Goal: Task Accomplishment & Management: Use online tool/utility

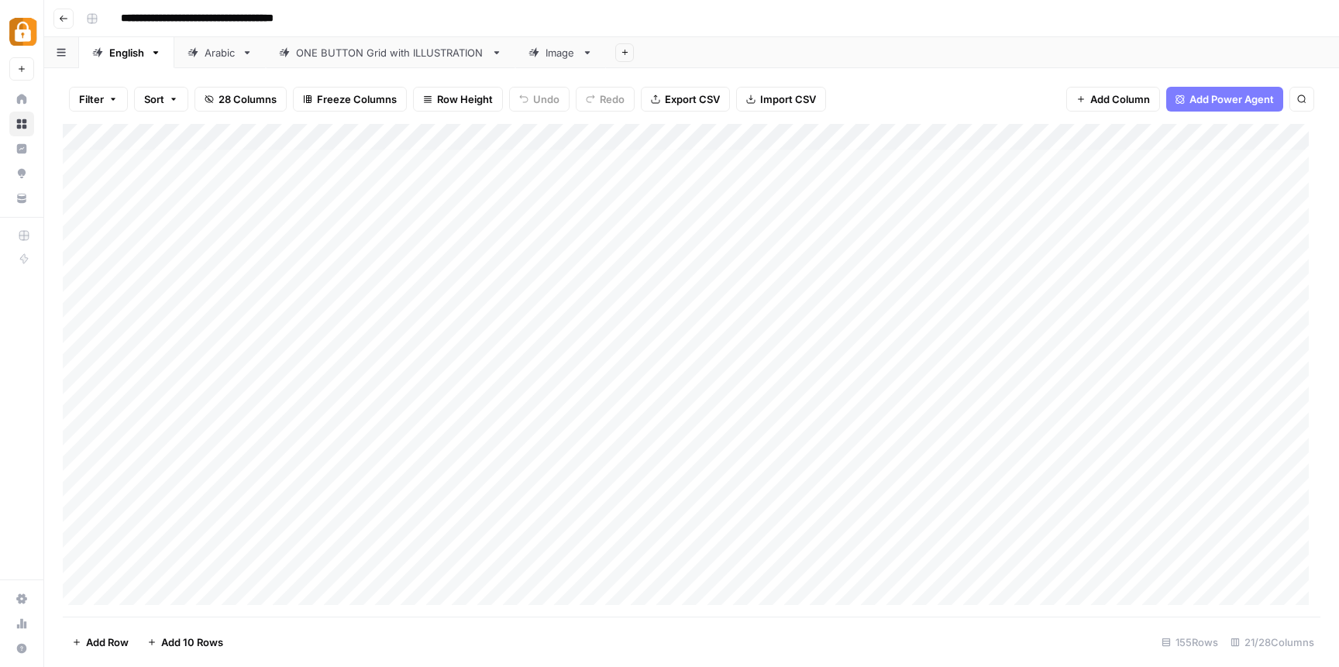
scroll to position [336, 0]
click at [387, 384] on div "Add Column" at bounding box center [692, 370] width 1258 height 493
click at [369, 377] on div "Add Column" at bounding box center [692, 370] width 1258 height 493
click at [369, 377] on body "**********" at bounding box center [669, 333] width 1339 height 667
drag, startPoint x: 371, startPoint y: 377, endPoint x: 295, endPoint y: 385, distance: 76.3
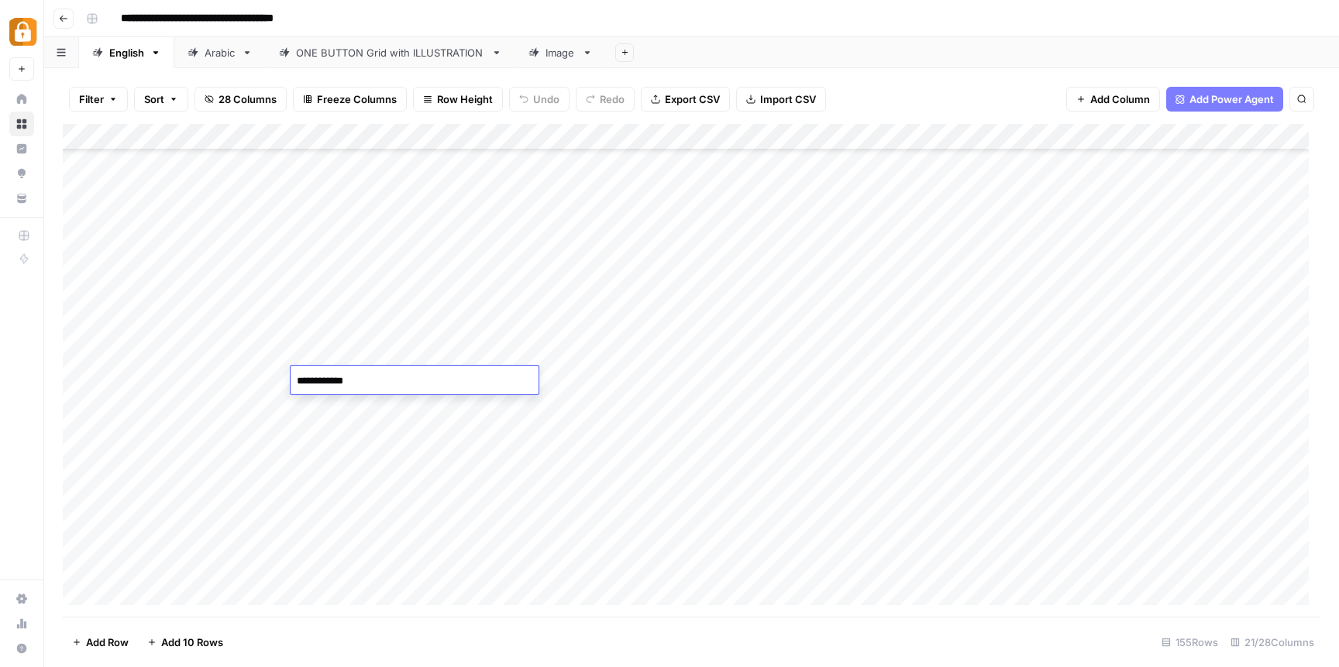
click at [295, 385] on textarea "**********" at bounding box center [415, 381] width 248 height 22
type textarea "**********"
click at [382, 464] on div "Add Column" at bounding box center [692, 370] width 1258 height 493
click at [237, 380] on div "Add Column" at bounding box center [692, 370] width 1258 height 493
click at [239, 384] on div "Add Column" at bounding box center [692, 370] width 1258 height 493
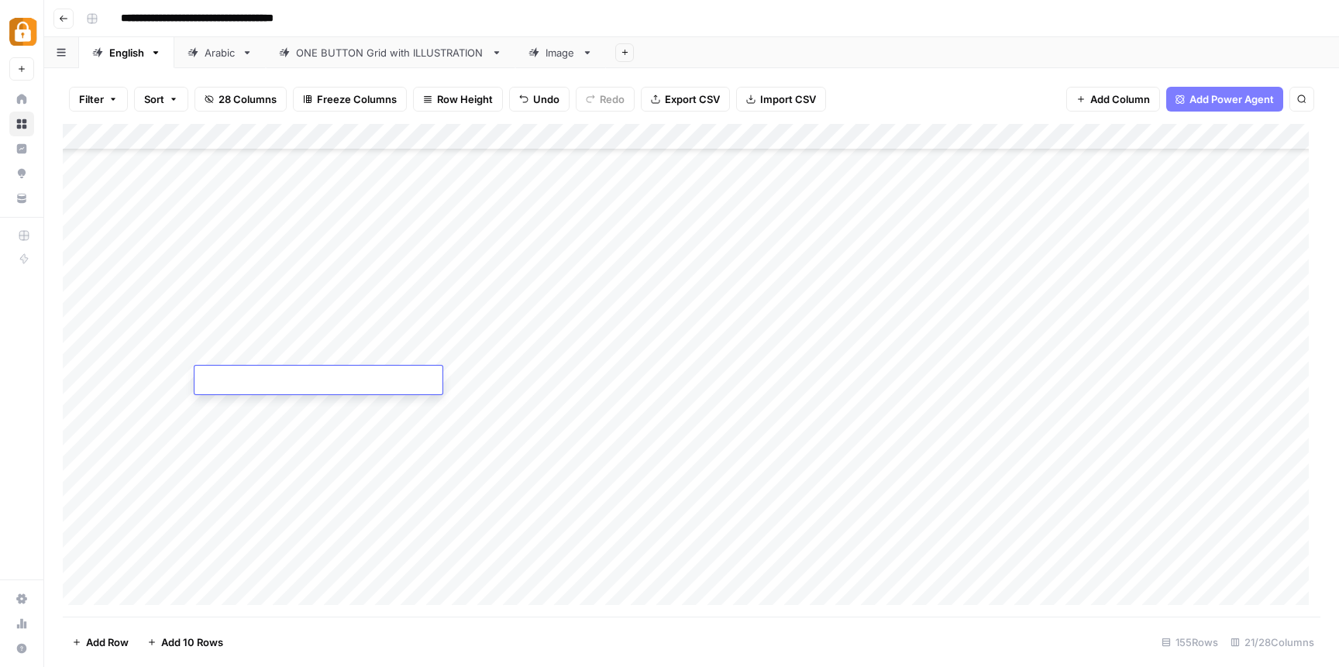
click at [239, 384] on textarea at bounding box center [319, 381] width 248 height 22
click at [247, 379] on textarea at bounding box center [319, 381] width 248 height 22
paste textarea "**********"
type textarea "**********"
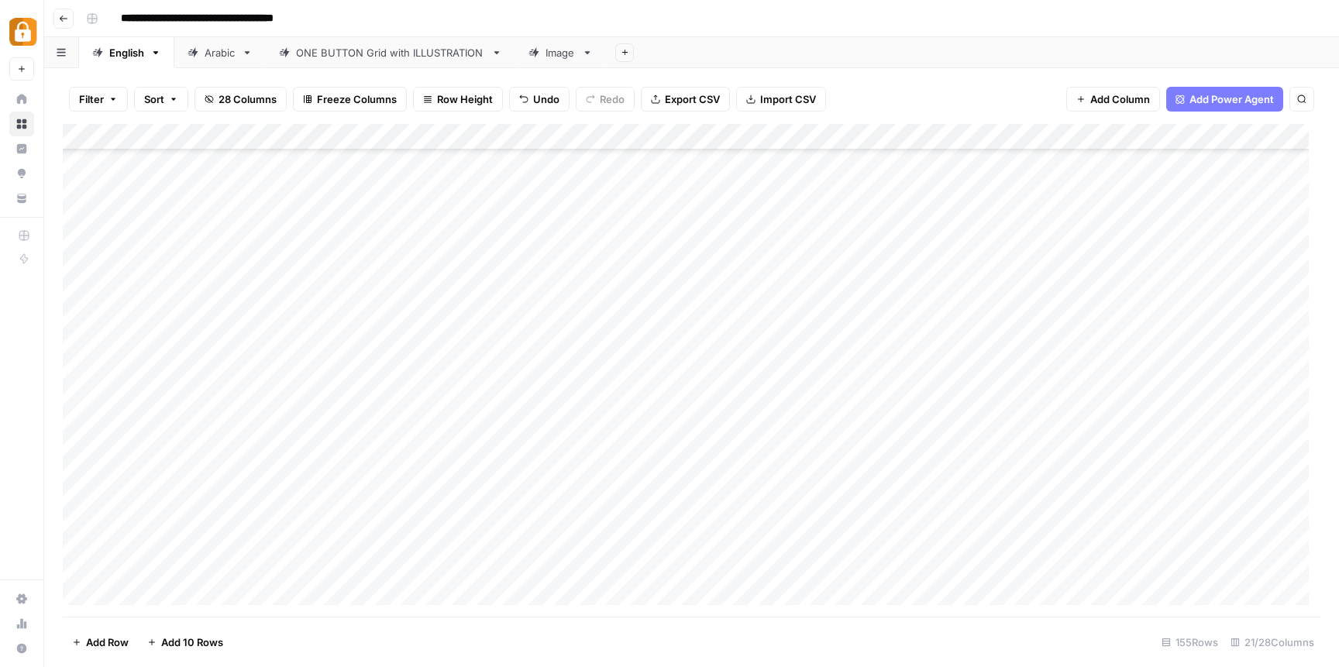
click at [1090, 383] on div "Add Column" at bounding box center [692, 370] width 1258 height 493
type textarea "******"
click at [1227, 381] on div "Add Column" at bounding box center [692, 370] width 1258 height 493
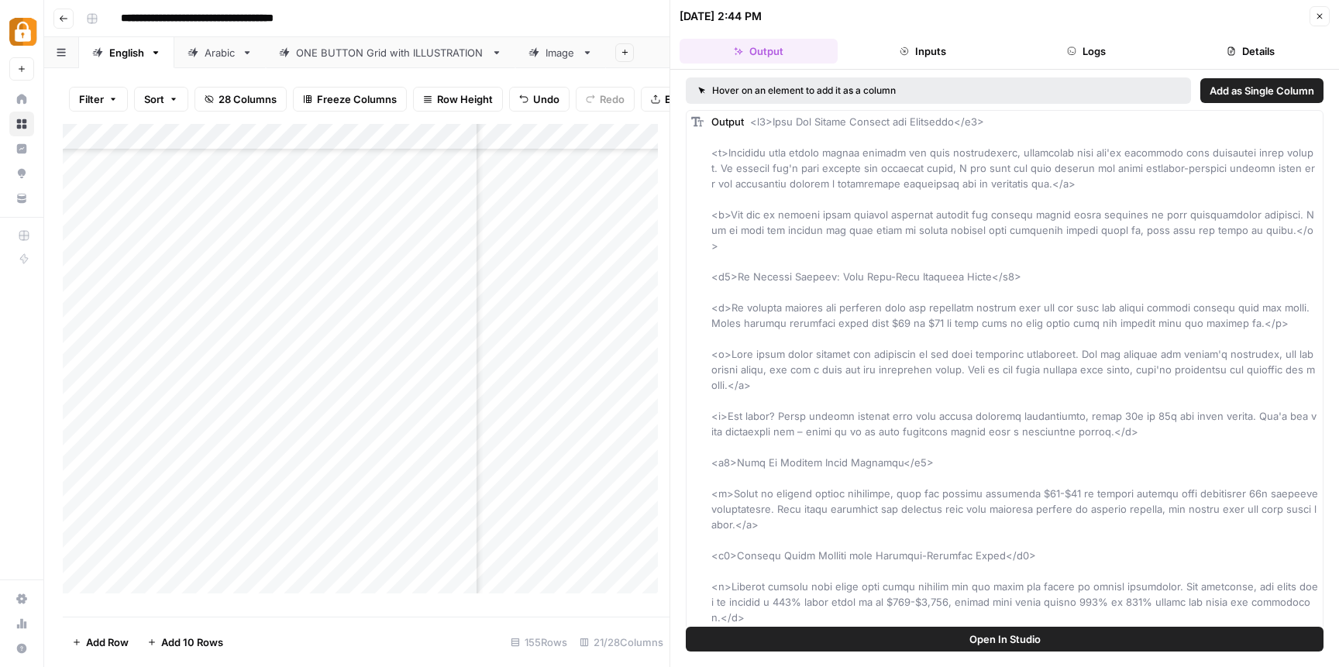
scroll to position [336, 0]
click at [1324, 16] on span "Close" at bounding box center [1324, 16] width 1 height 1
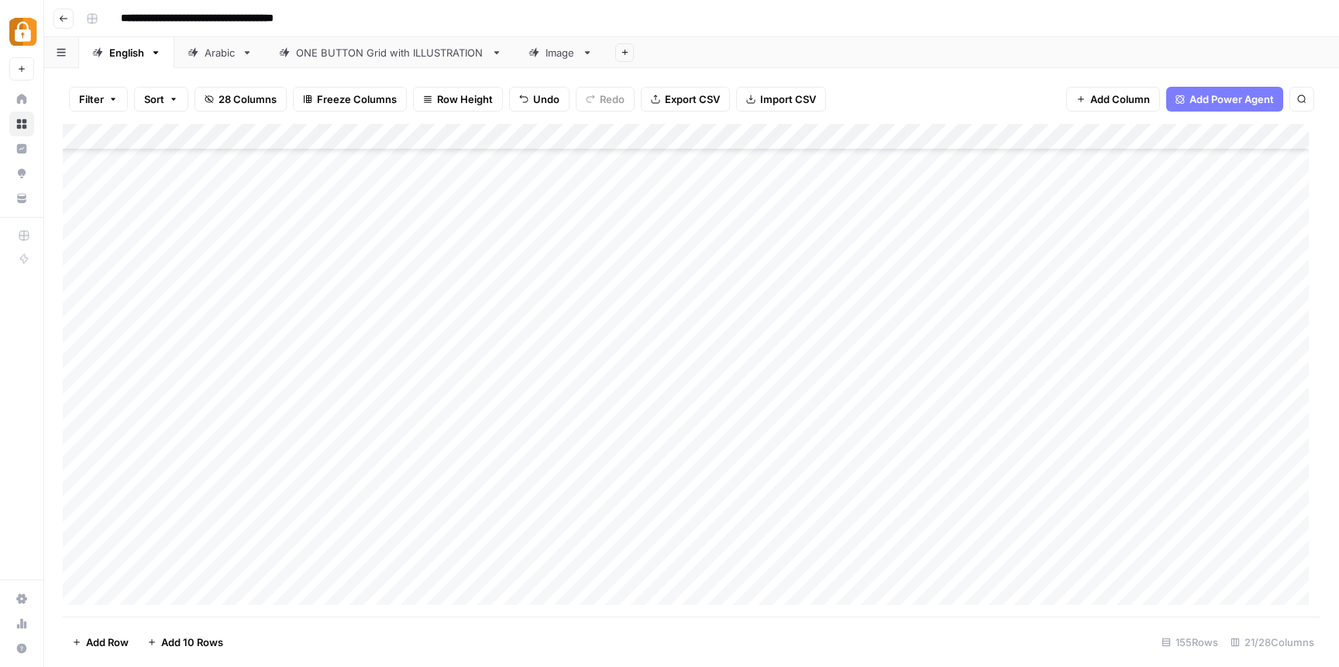
click at [1097, 387] on div "Add Column" at bounding box center [692, 370] width 1258 height 493
click at [1096, 384] on div "Add Column" at bounding box center [692, 370] width 1258 height 493
click at [1107, 442] on div "Add Column" at bounding box center [692, 370] width 1258 height 493
click at [1052, 382] on div "Add Column" at bounding box center [692, 370] width 1258 height 493
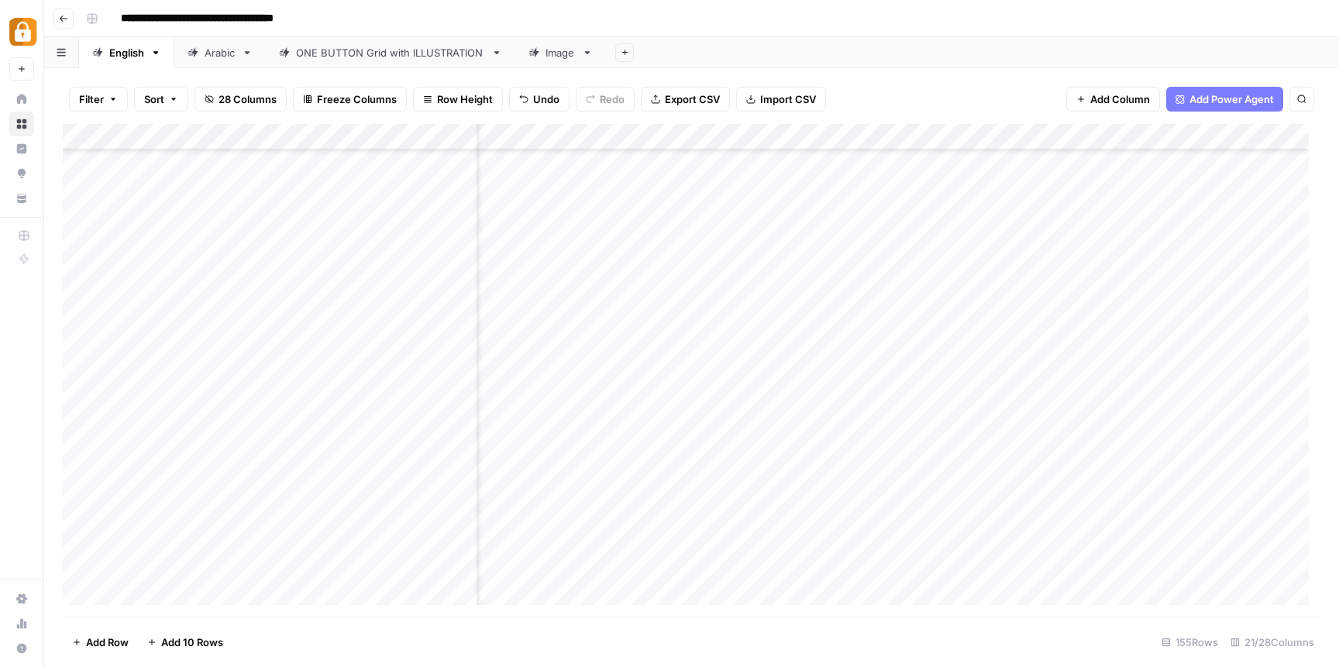
click at [1031, 383] on div "Add Column" at bounding box center [692, 370] width 1258 height 493
click at [1031, 383] on textarea "******" at bounding box center [1123, 381] width 248 height 22
click at [1032, 415] on div "Add Column" at bounding box center [692, 370] width 1258 height 493
click at [1025, 378] on div "Add Column" at bounding box center [692, 370] width 1258 height 493
click at [1021, 133] on div "Add Column" at bounding box center [692, 370] width 1258 height 493
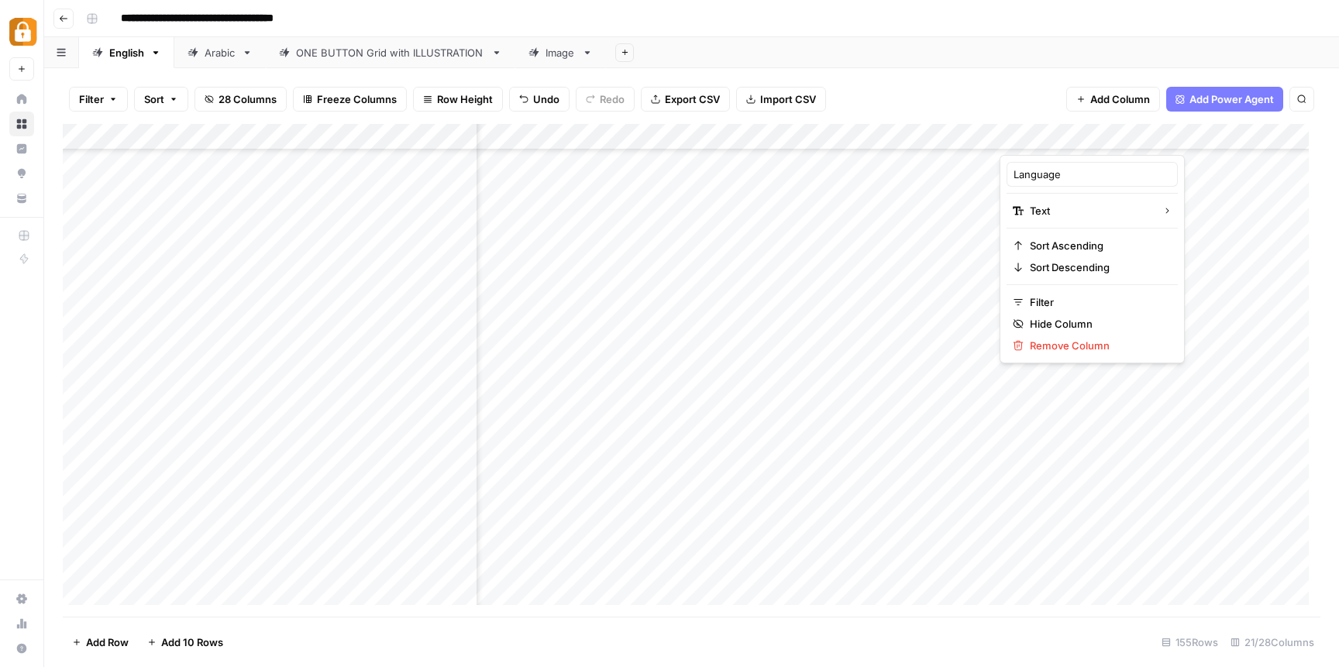
click at [1021, 133] on div at bounding box center [1041, 139] width 82 height 31
click at [1032, 382] on div "Add Column" at bounding box center [692, 370] width 1258 height 493
click at [332, 57] on div "ONE BUTTON Grid with ILLUSTRATION" at bounding box center [390, 52] width 189 height 15
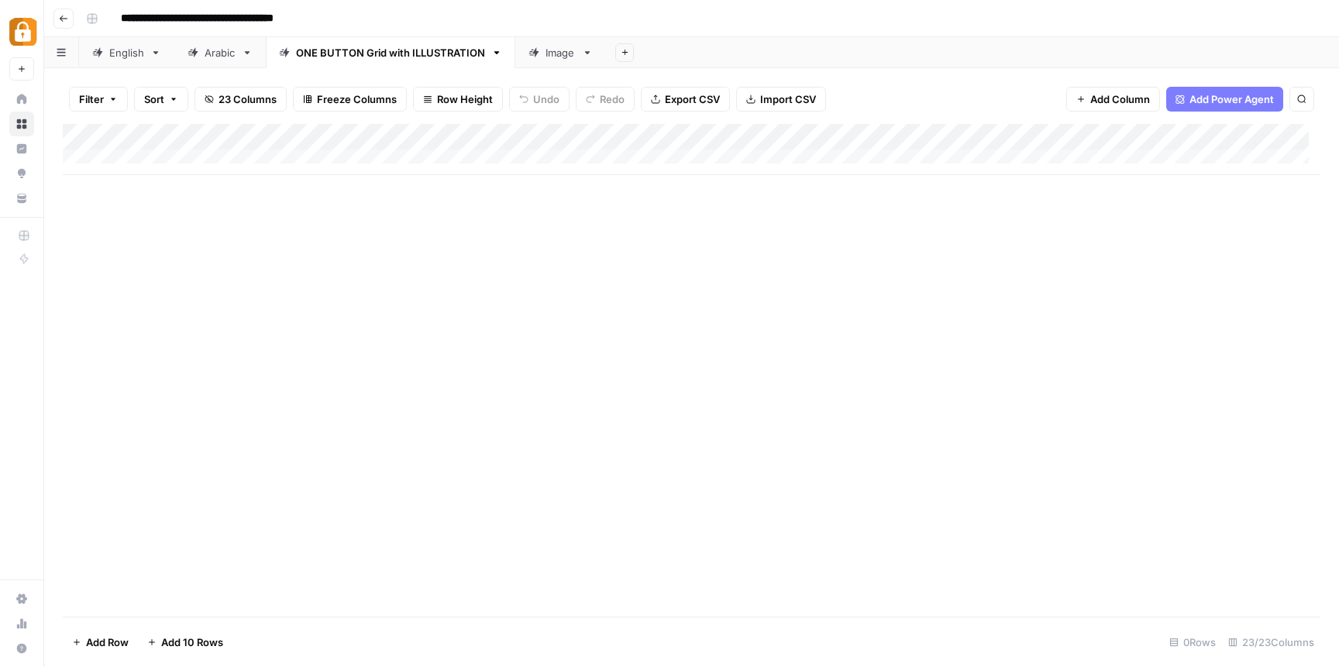
click at [320, 58] on div "ONE BUTTON Grid with ILLUSTRATION" at bounding box center [390, 52] width 189 height 15
click at [418, 60] on link "ONE BUTTON Grid with ILLUSTRATION" at bounding box center [391, 52] width 250 height 31
click at [113, 59] on div "English" at bounding box center [126, 52] width 35 height 15
drag, startPoint x: 198, startPoint y: 431, endPoint x: 269, endPoint y: 431, distance: 70.5
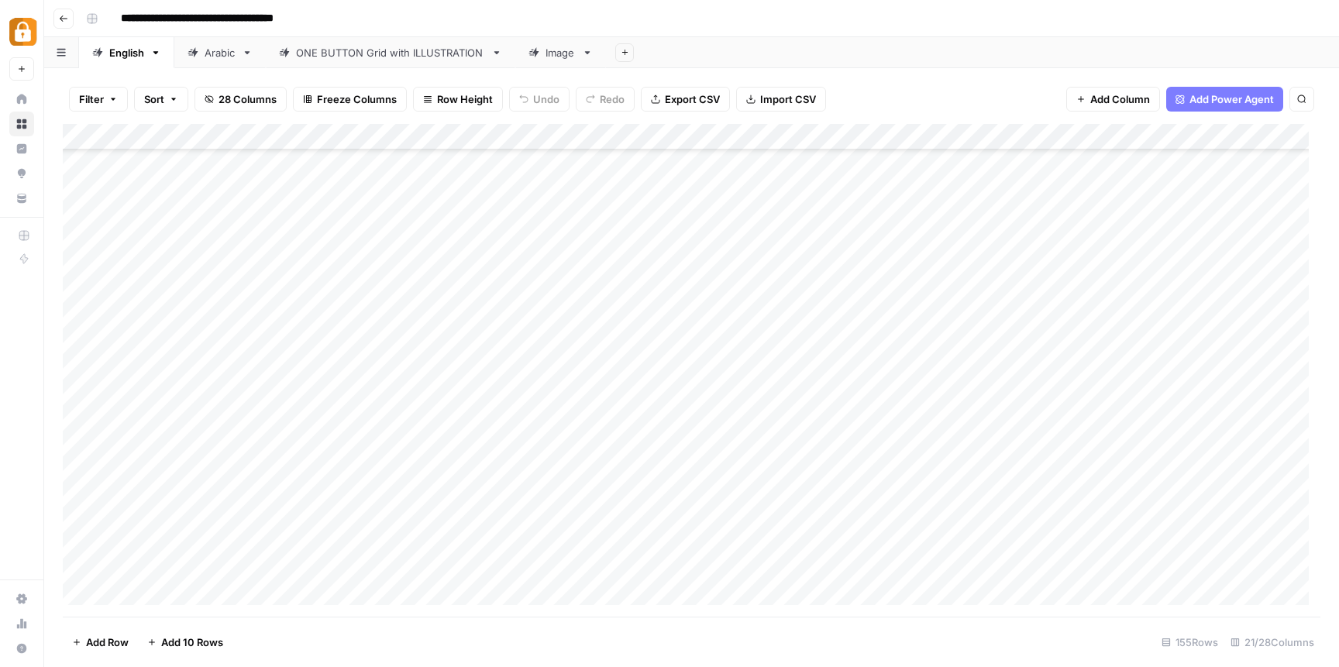
click at [269, 431] on div "Add Column" at bounding box center [692, 370] width 1258 height 493
click at [270, 453] on div "Add Column" at bounding box center [692, 370] width 1258 height 493
click at [250, 422] on div "Add Column" at bounding box center [692, 370] width 1258 height 493
click at [342, 60] on link "ONE BUTTON Grid with ILLUSTRATION" at bounding box center [391, 52] width 250 height 31
click at [115, 54] on div "English" at bounding box center [126, 52] width 35 height 15
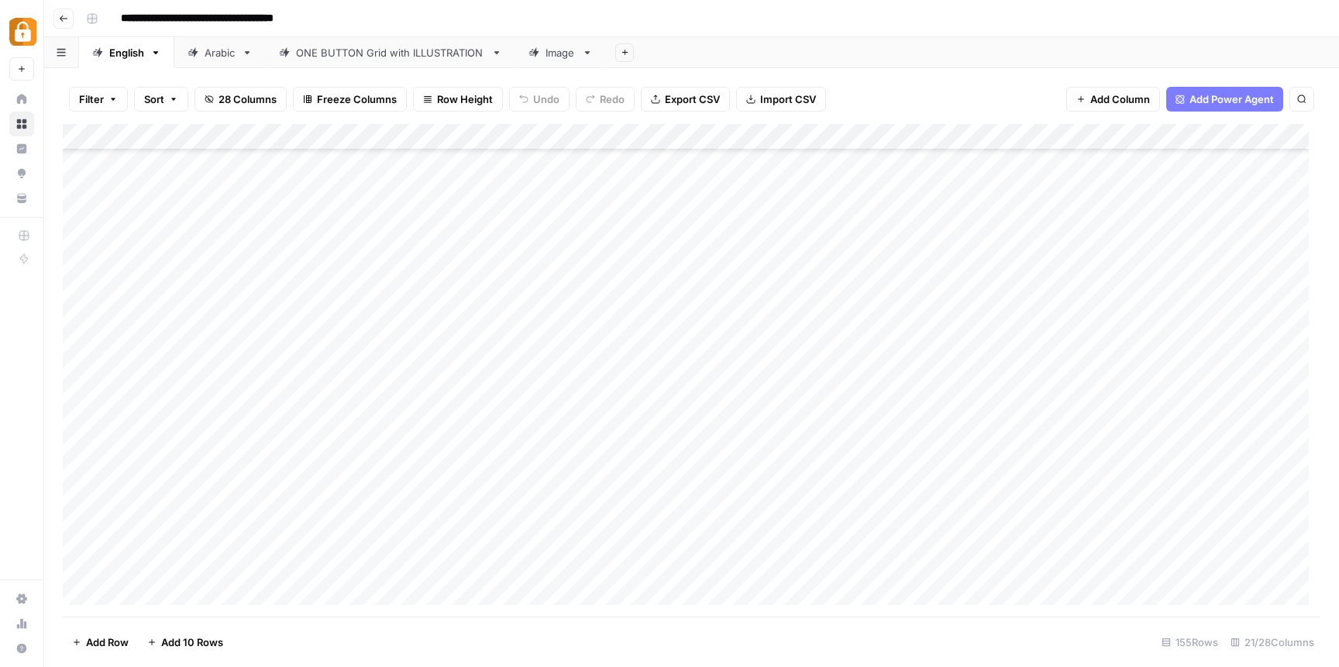
scroll to position [366, 0]
click at [346, 353] on div "Add Column" at bounding box center [692, 370] width 1258 height 493
click at [437, 325] on div "Add Column" at bounding box center [692, 370] width 1258 height 493
click at [64, 15] on icon "button" at bounding box center [63, 18] width 9 height 9
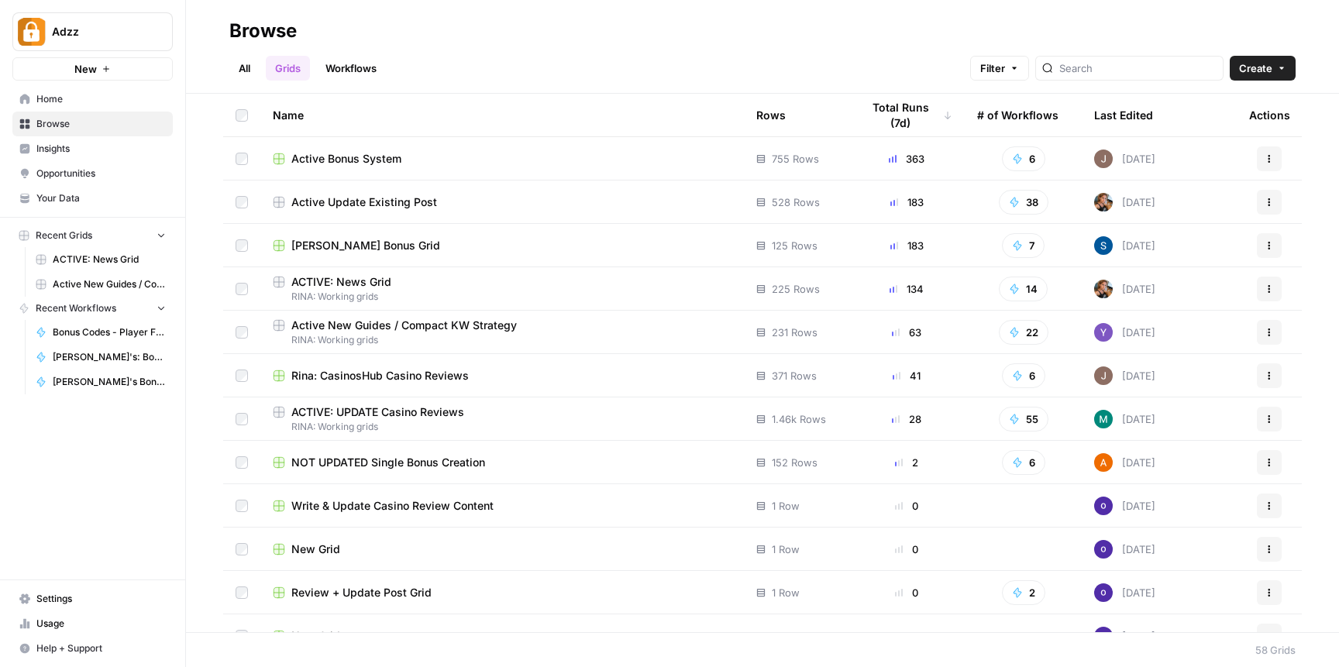
click at [371, 292] on span "RINA: Working grids" at bounding box center [502, 297] width 459 height 14
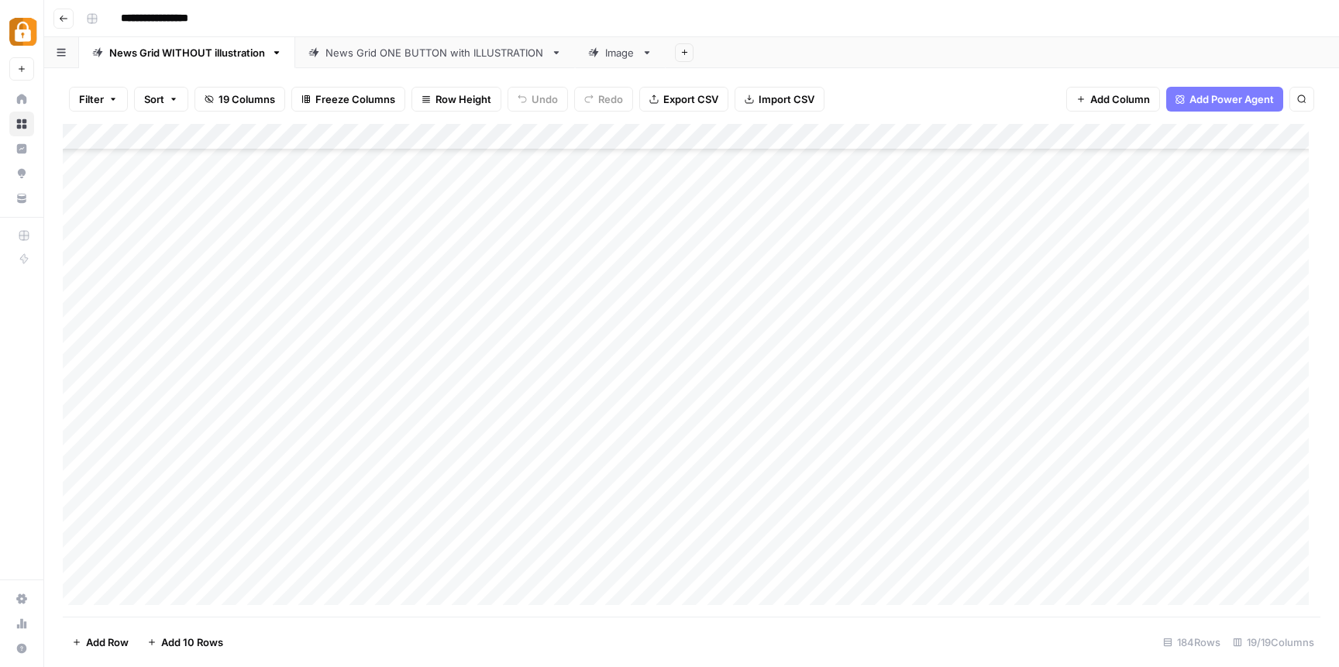
scroll to position [3889, 0]
click at [150, 353] on div "Add Column" at bounding box center [692, 370] width 1258 height 493
click at [233, 360] on div "Add Column" at bounding box center [692, 370] width 1258 height 493
click at [246, 329] on div "Add Column" at bounding box center [692, 370] width 1258 height 493
drag, startPoint x: 332, startPoint y: 345, endPoint x: 332, endPoint y: 358, distance: 13.2
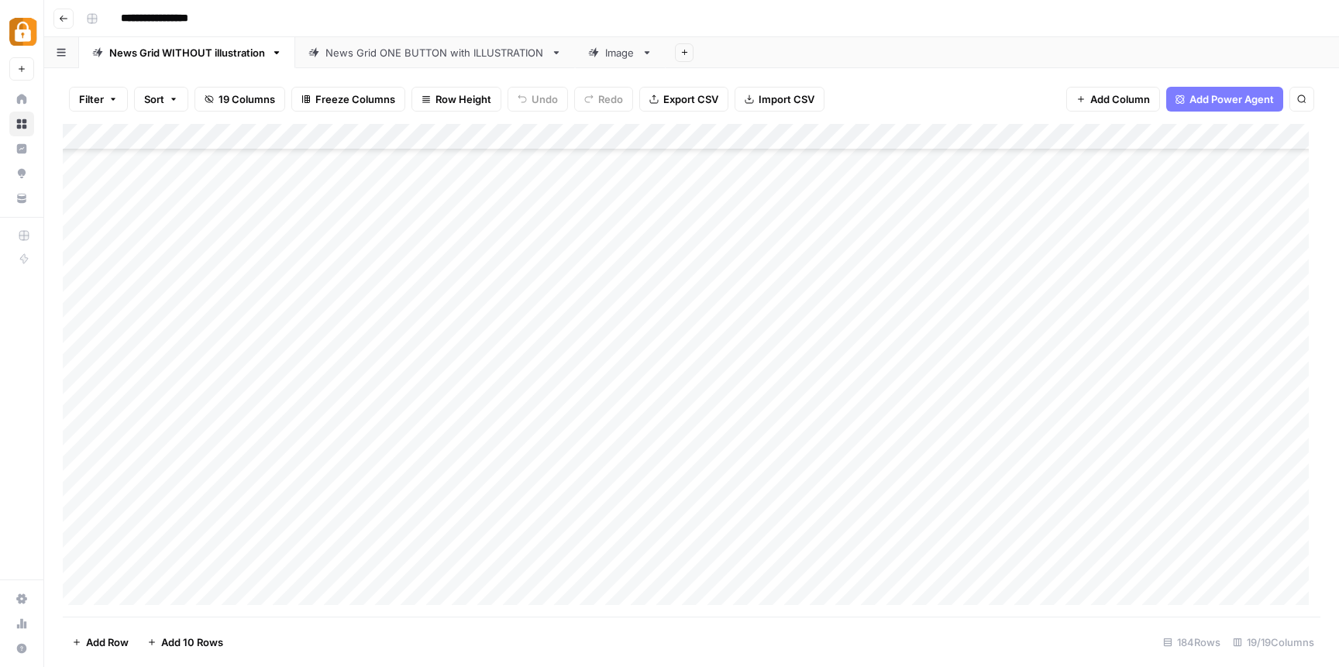
click at [332, 358] on div "Add Column" at bounding box center [692, 370] width 1258 height 493
drag, startPoint x: 335, startPoint y: 342, endPoint x: 339, endPoint y: 367, distance: 25.1
click at [339, 367] on div "Add Column" at bounding box center [692, 370] width 1258 height 493
click at [711, 353] on div "Add Column" at bounding box center [692, 370] width 1258 height 493
click at [846, 369] on div "Add Column" at bounding box center [692, 370] width 1258 height 493
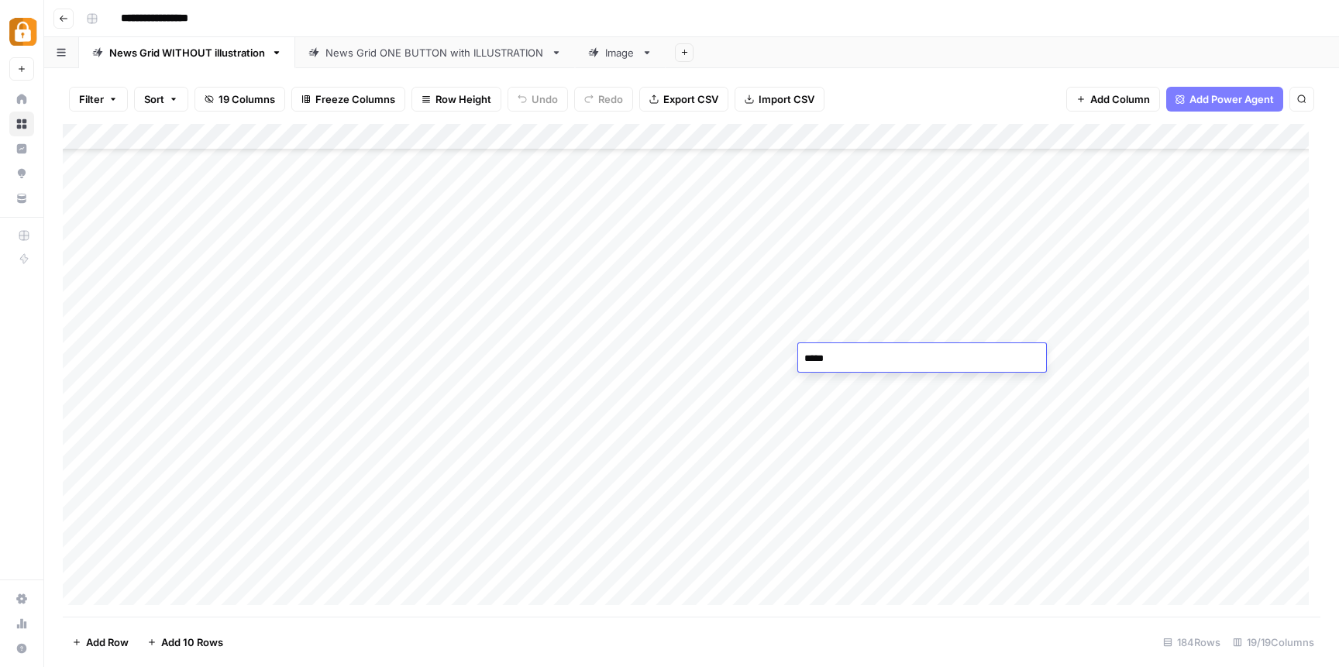
type textarea "******"
click at [859, 415] on div "Add Column" at bounding box center [692, 370] width 1258 height 493
click at [970, 346] on div "Add Column" at bounding box center [692, 370] width 1258 height 493
click at [958, 360] on textarea "******" at bounding box center [1062, 359] width 248 height 22
type textarea "******"
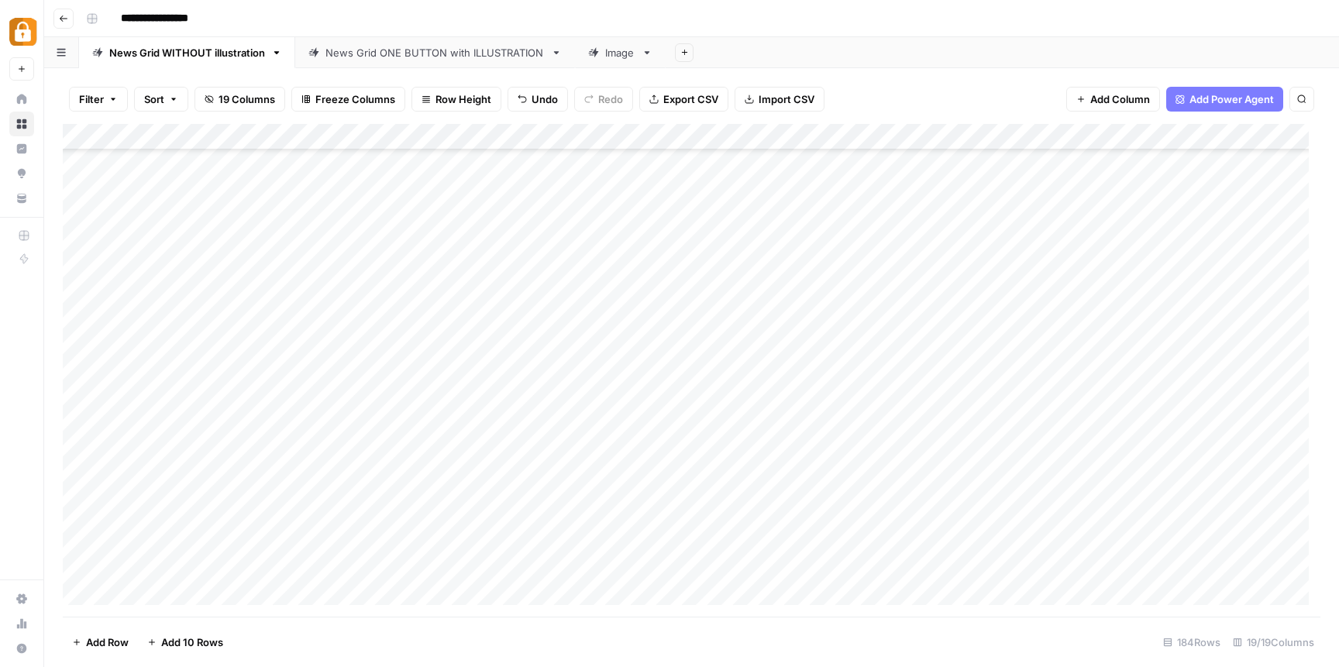
click at [922, 390] on div "Add Column" at bounding box center [692, 370] width 1258 height 493
click at [712, 363] on div "Add Column" at bounding box center [692, 370] width 1258 height 493
click at [511, 355] on div "Add Column" at bounding box center [692, 370] width 1258 height 493
click at [352, 367] on div "Add Column" at bounding box center [692, 370] width 1258 height 493
click at [381, 418] on div "Add Column" at bounding box center [692, 370] width 1258 height 493
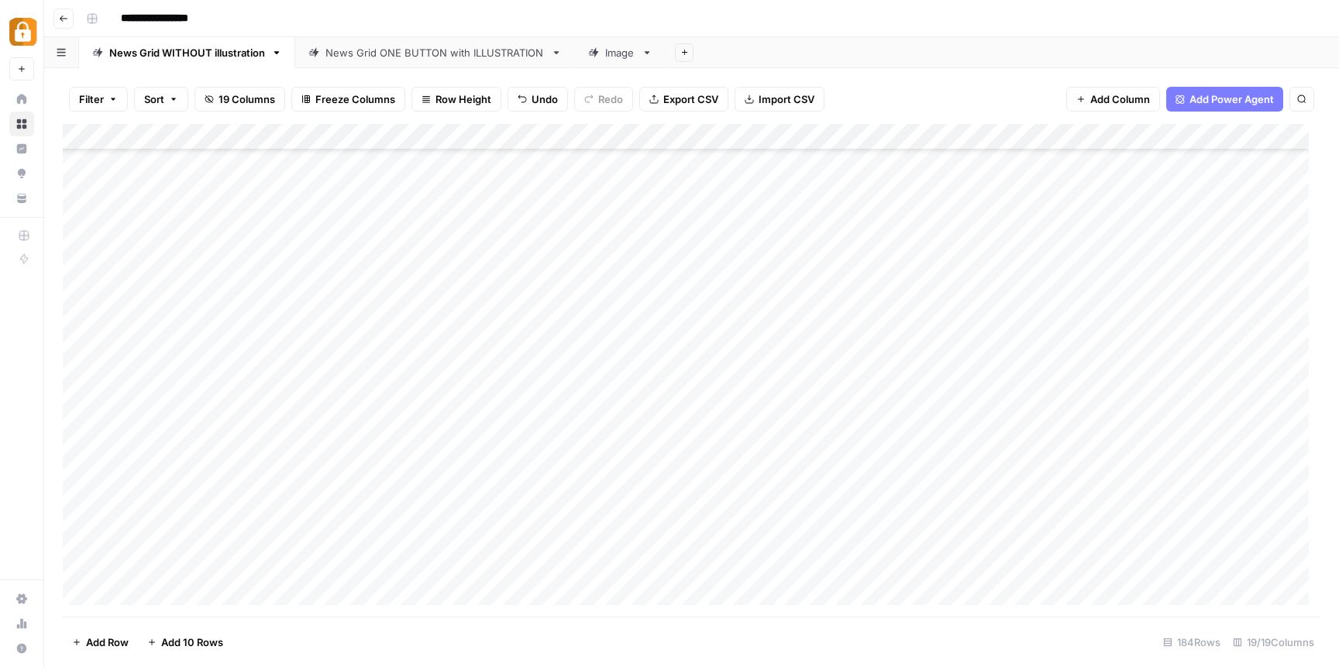
click at [151, 362] on div "Add Column" at bounding box center [692, 370] width 1258 height 493
type textarea "*******"
click at [164, 444] on div "Add Column" at bounding box center [692, 370] width 1258 height 493
click at [672, 366] on div "Add Column" at bounding box center [692, 370] width 1258 height 493
click at [1148, 357] on div "Add Column" at bounding box center [692, 370] width 1258 height 493
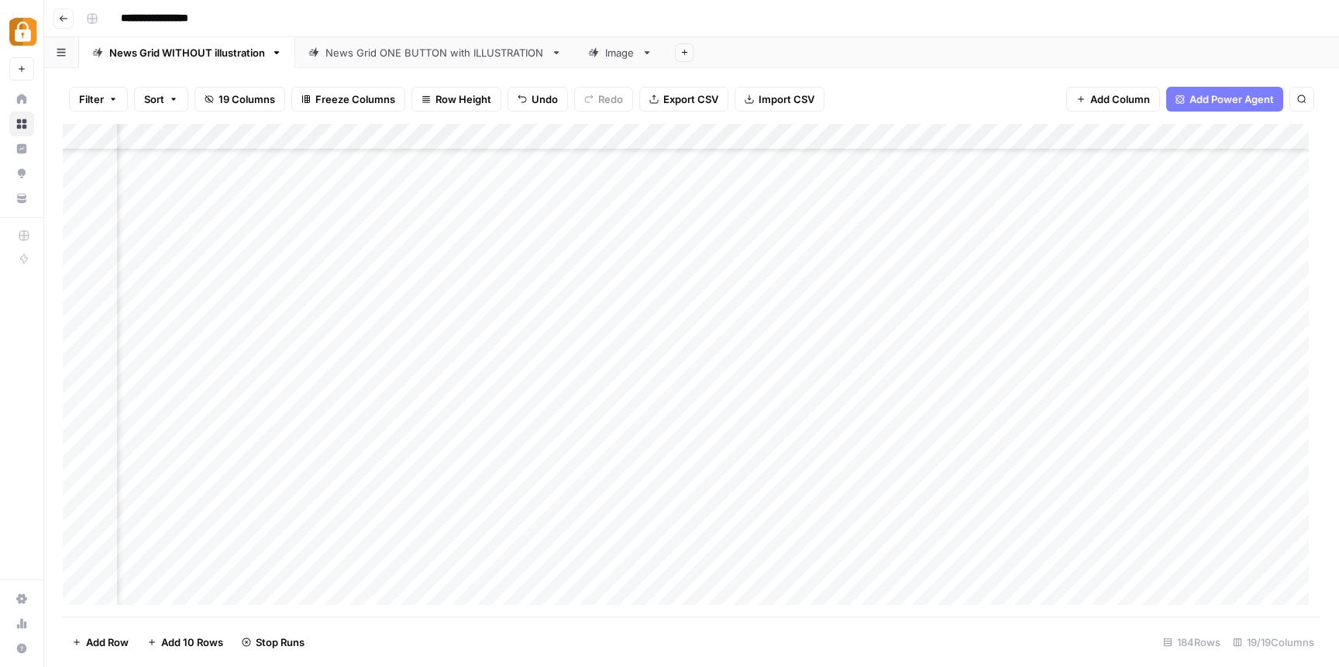
scroll to position [3889, 617]
click at [523, 363] on div "Add Column" at bounding box center [692, 370] width 1258 height 493
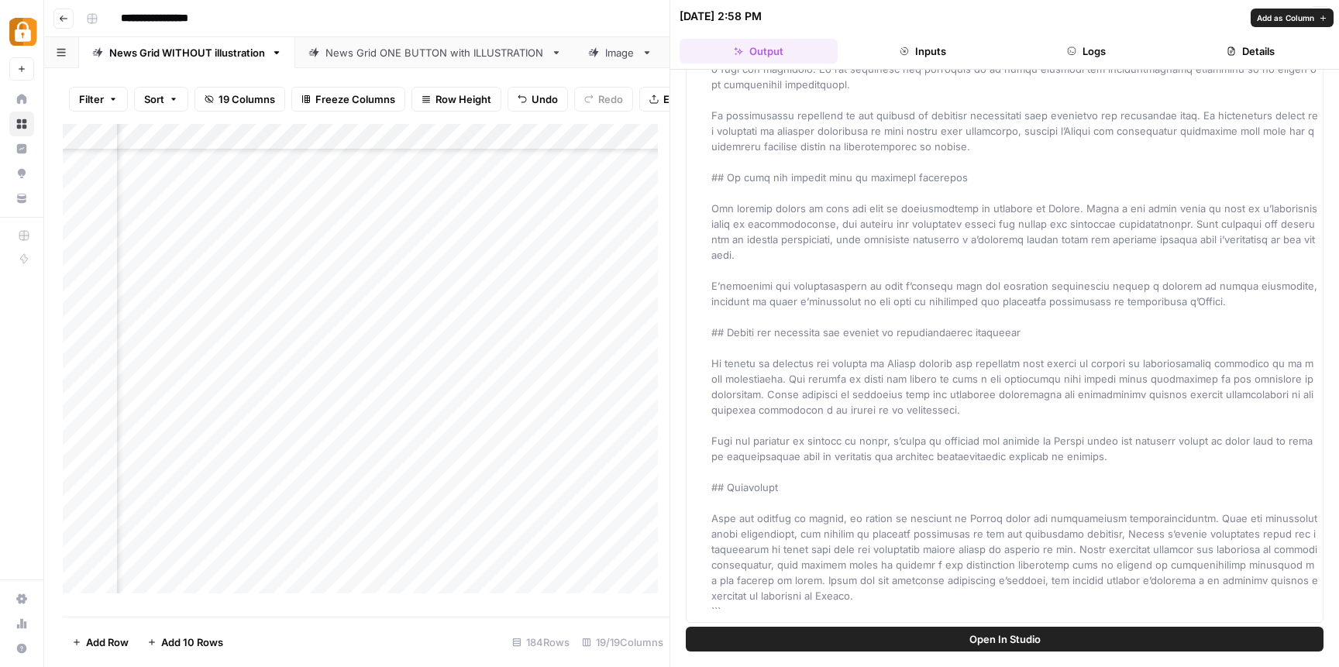
scroll to position [320, 0]
click at [617, 406] on div "Add Column" at bounding box center [366, 364] width 607 height 481
click at [1321, 15] on icon "button" at bounding box center [1319, 16] width 9 height 9
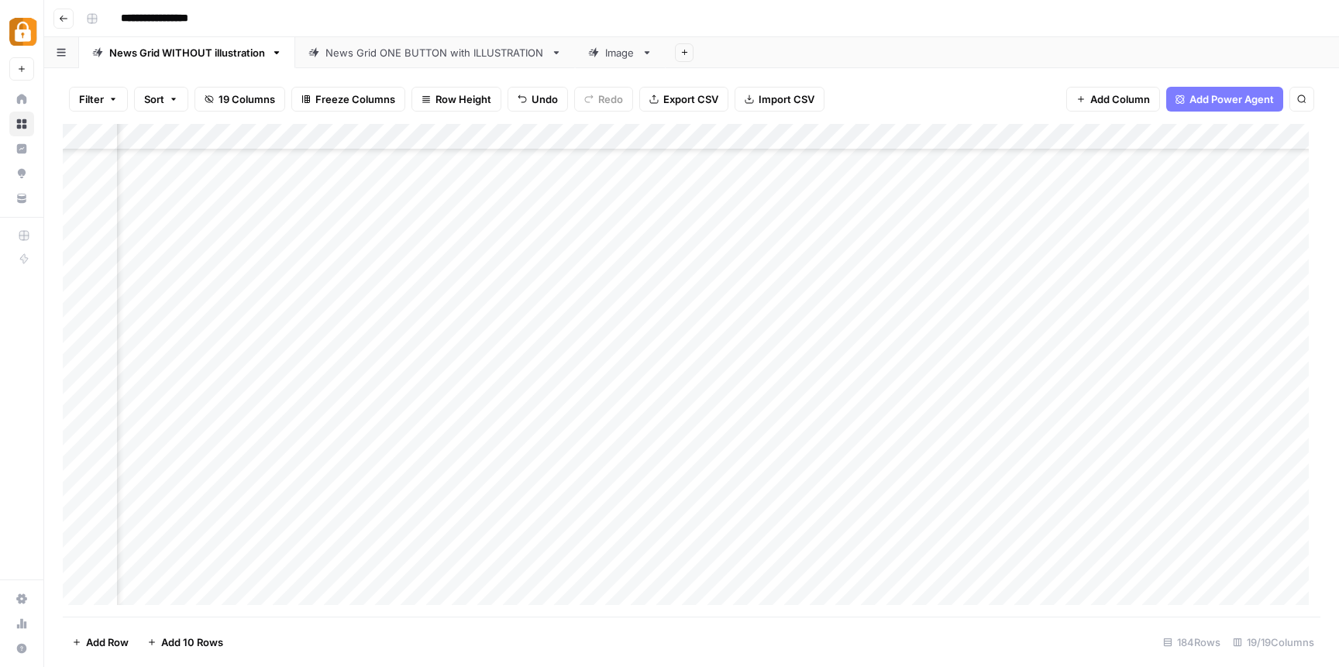
click at [680, 361] on div "Add Column" at bounding box center [692, 370] width 1258 height 493
click at [723, 356] on div "Add Column" at bounding box center [692, 370] width 1258 height 493
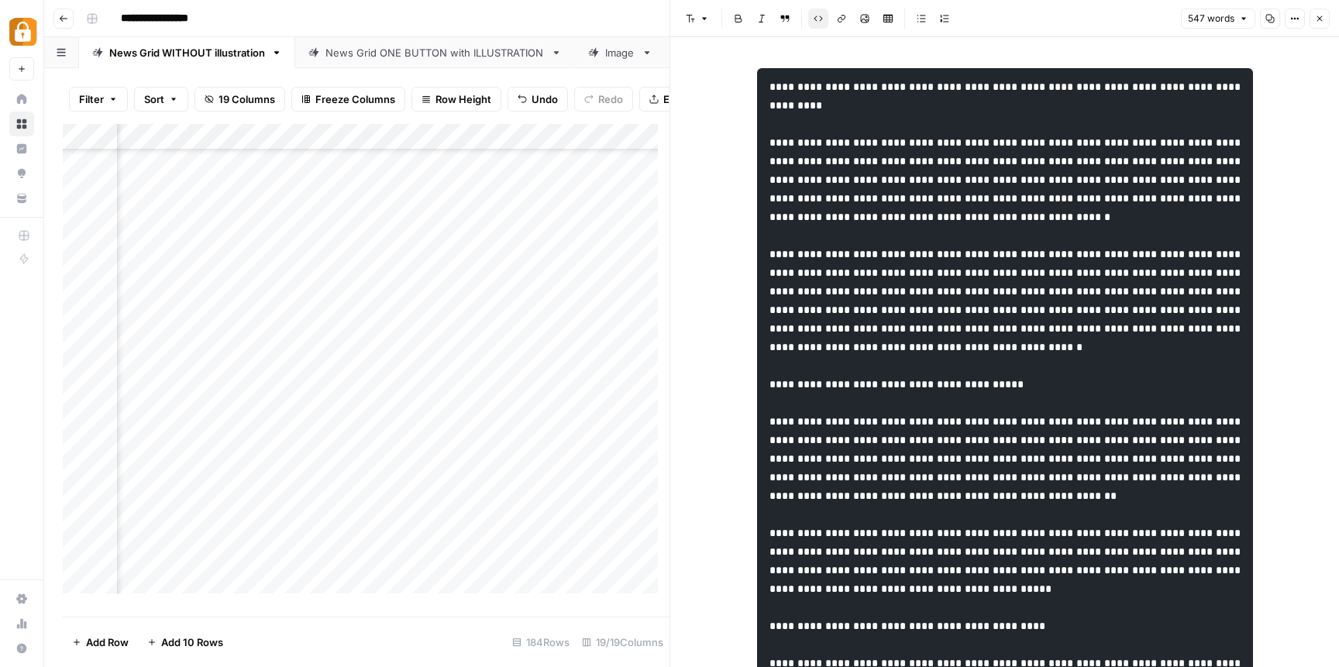
click at [816, 354] on pre at bounding box center [1005, 663] width 496 height 1190
click at [1145, 222] on code "To enrich screen reader interactions, please activate Accessibility in Grammarl…" at bounding box center [1007, 663] width 474 height 1164
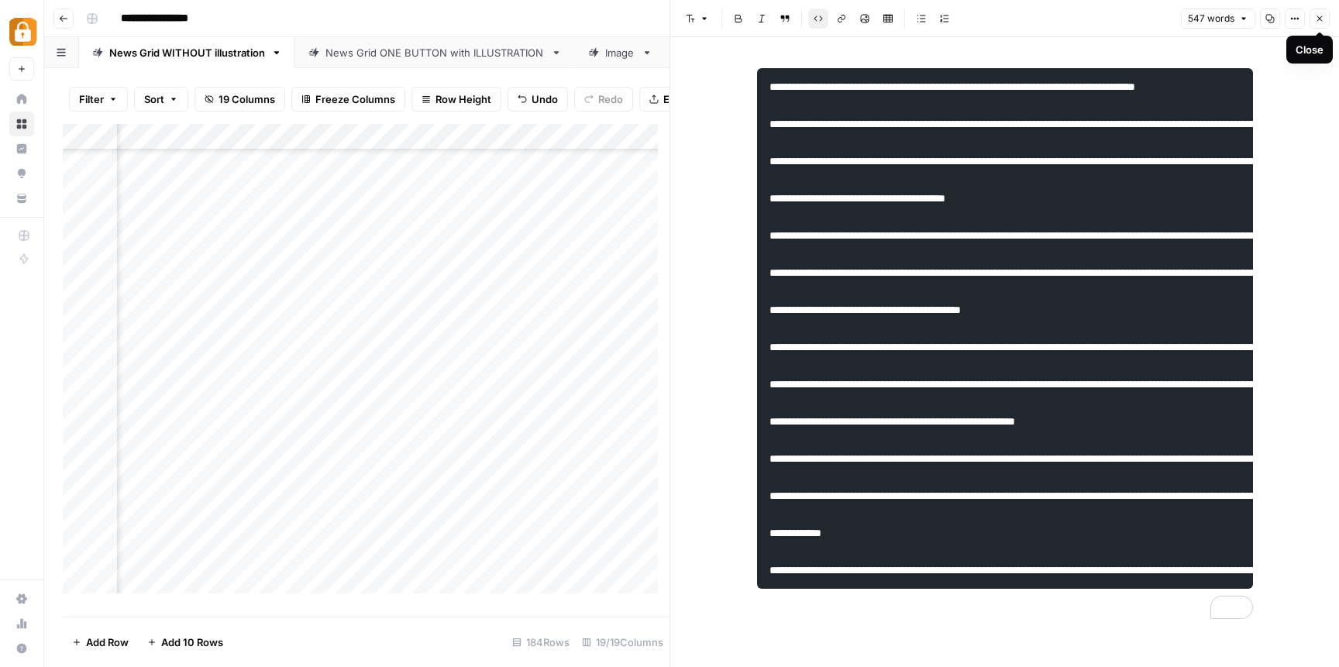
click at [1317, 21] on icon "button" at bounding box center [1319, 18] width 5 height 5
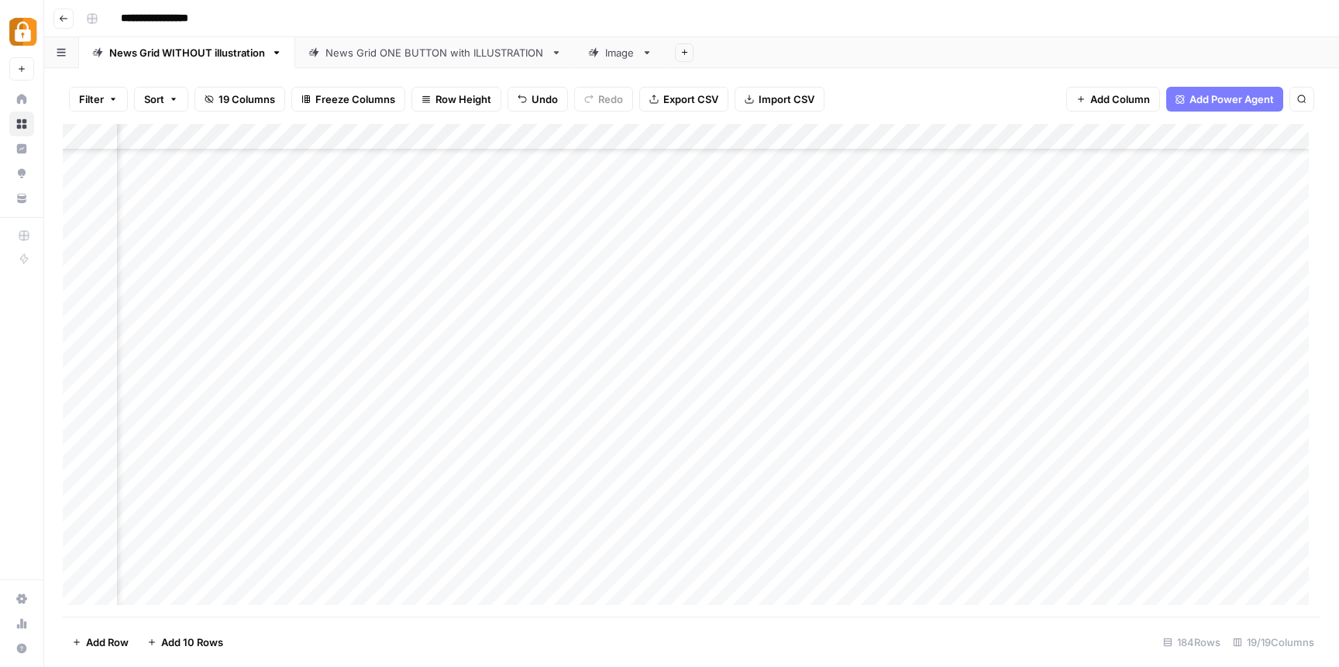
click at [652, 384] on div "Add Column" at bounding box center [692, 370] width 1258 height 493
click at [905, 363] on div "Add Column" at bounding box center [692, 370] width 1258 height 493
click at [813, 361] on div "Add Column" at bounding box center [692, 370] width 1258 height 493
click at [1078, 360] on div "Add Column" at bounding box center [692, 370] width 1258 height 493
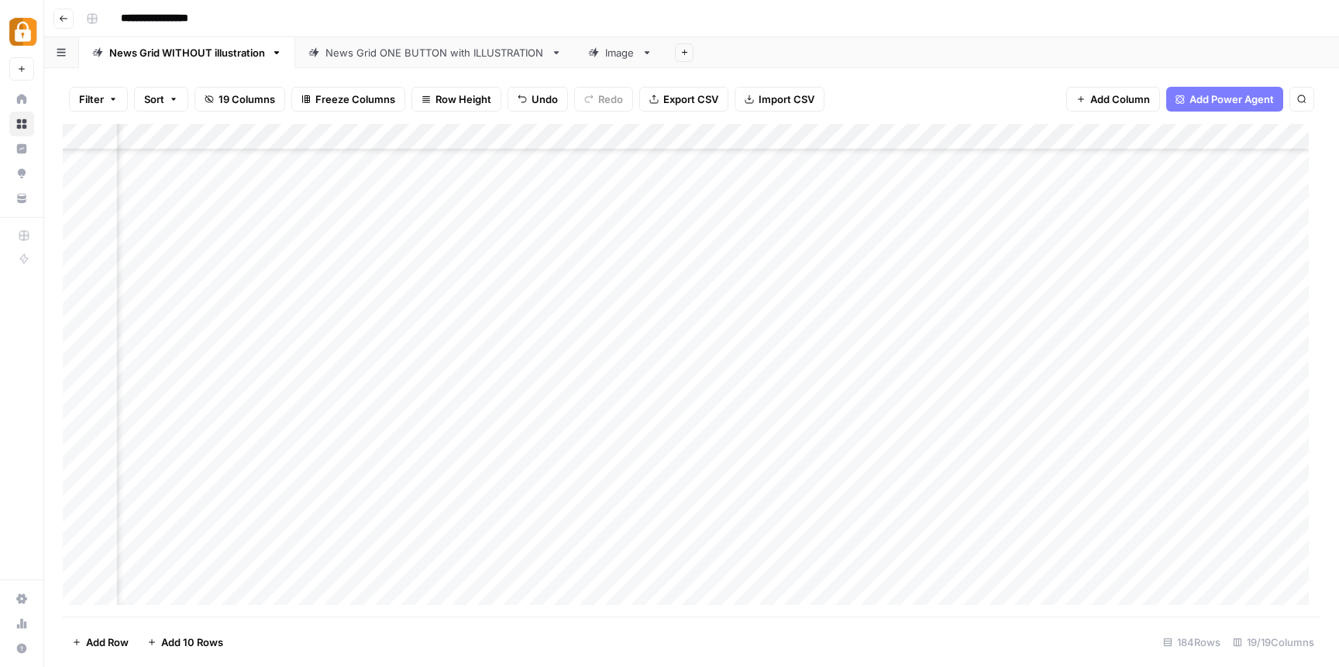
click at [760, 359] on div "Add Column" at bounding box center [692, 370] width 1258 height 493
click at [797, 356] on div "Add Column" at bounding box center [692, 370] width 1258 height 493
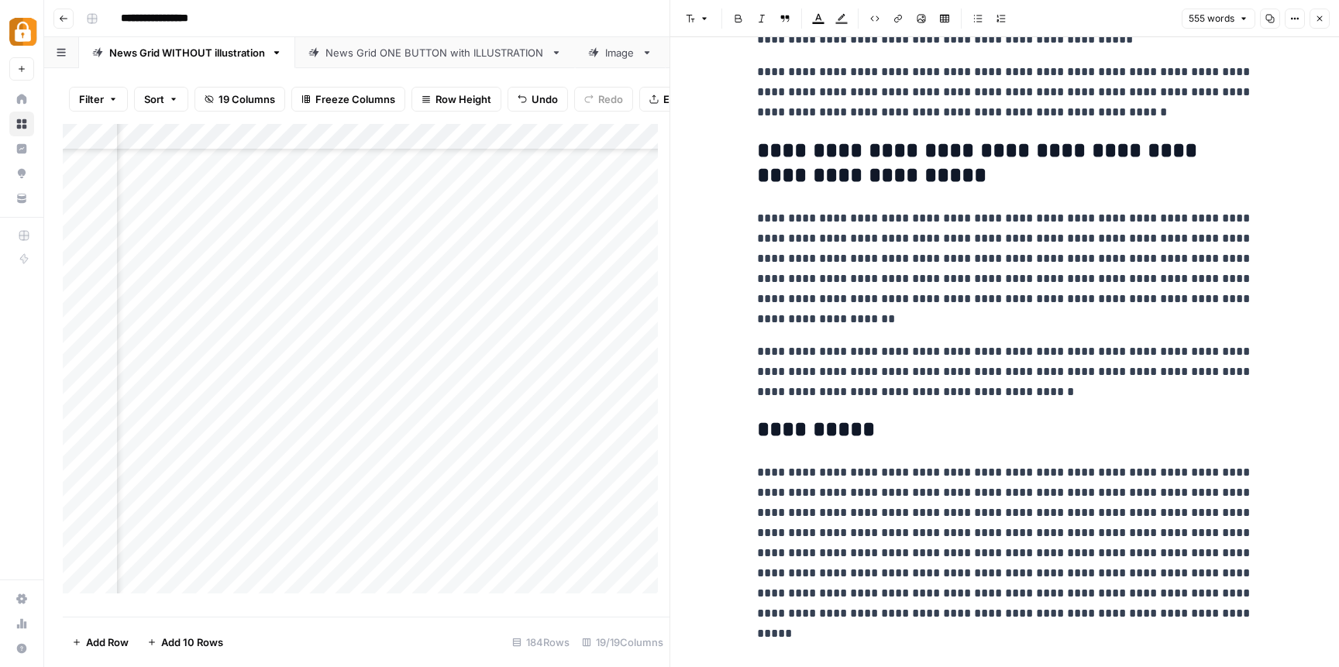
scroll to position [751, 0]
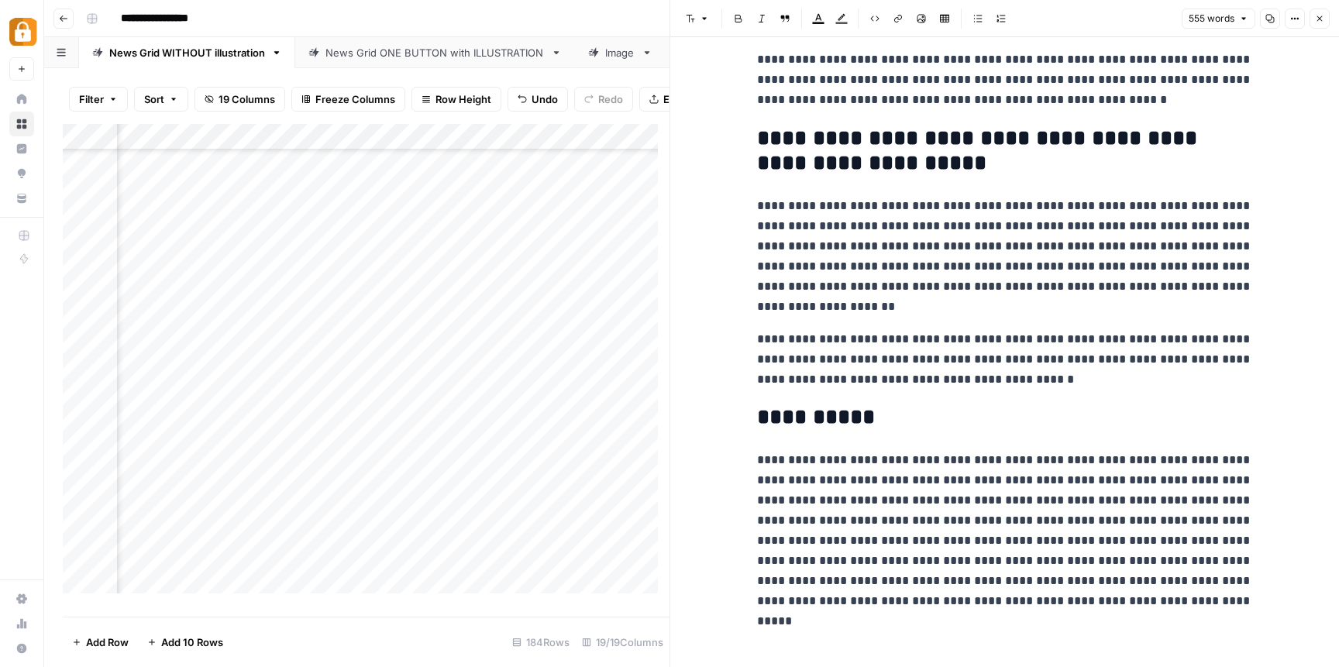
click at [502, 621] on footer "Add Row Add 10 Rows 184 Rows 19/19 Columns" at bounding box center [366, 642] width 607 height 50
click at [552, 627] on footer "Add Row Add 10 Rows 184 Rows 19/19 Columns" at bounding box center [366, 642] width 607 height 50
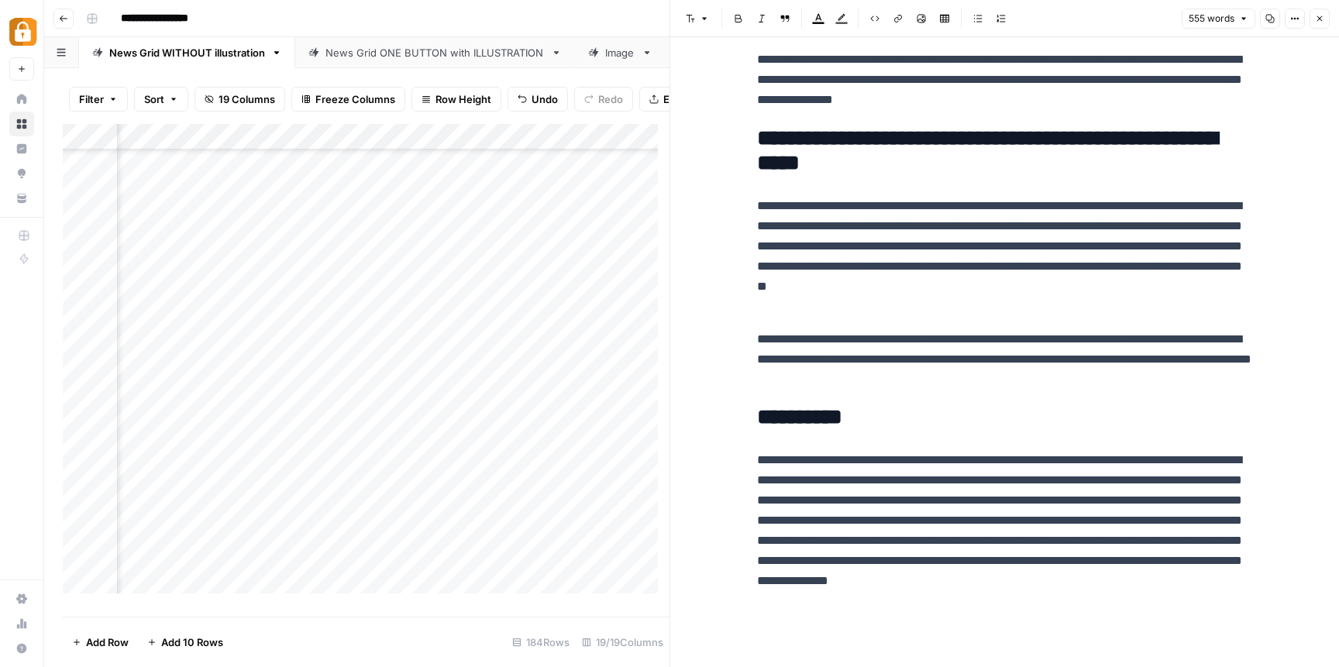
click at [1321, 19] on icon "button" at bounding box center [1319, 18] width 5 height 5
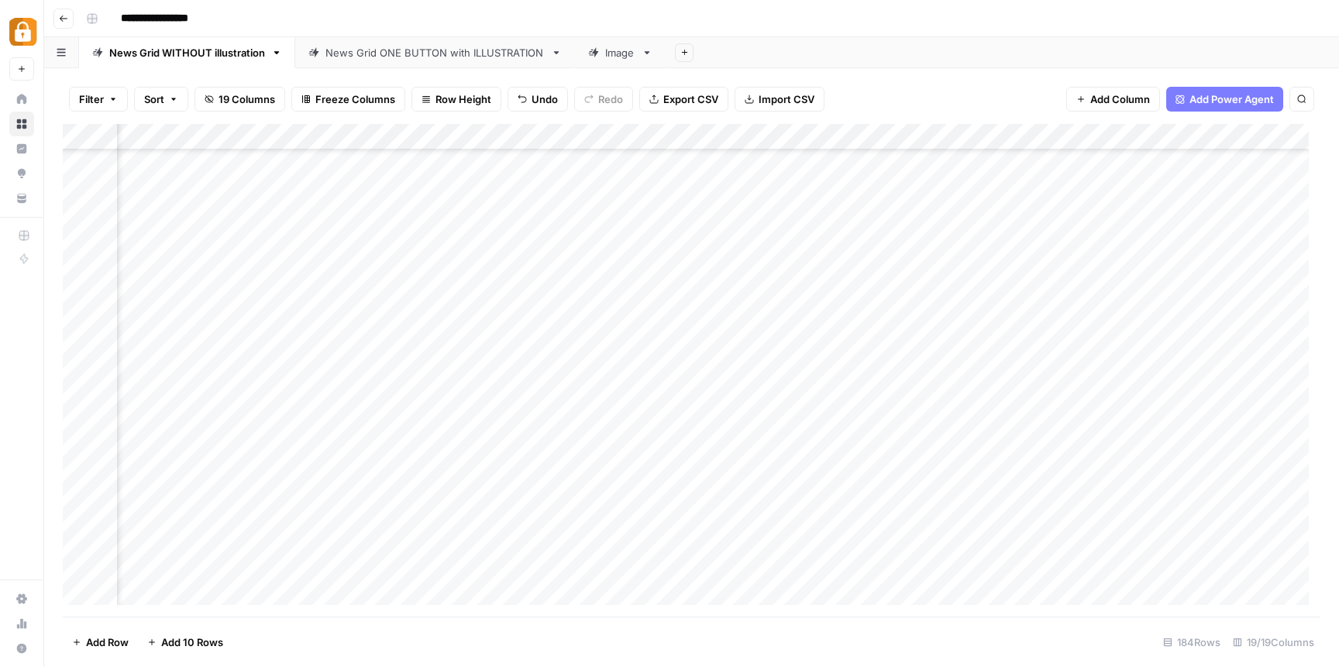
scroll to position [3889, 0]
click at [638, 391] on div "Add Column" at bounding box center [692, 370] width 1258 height 493
type textarea "**********"
click at [714, 452] on div "Add Column" at bounding box center [692, 370] width 1258 height 493
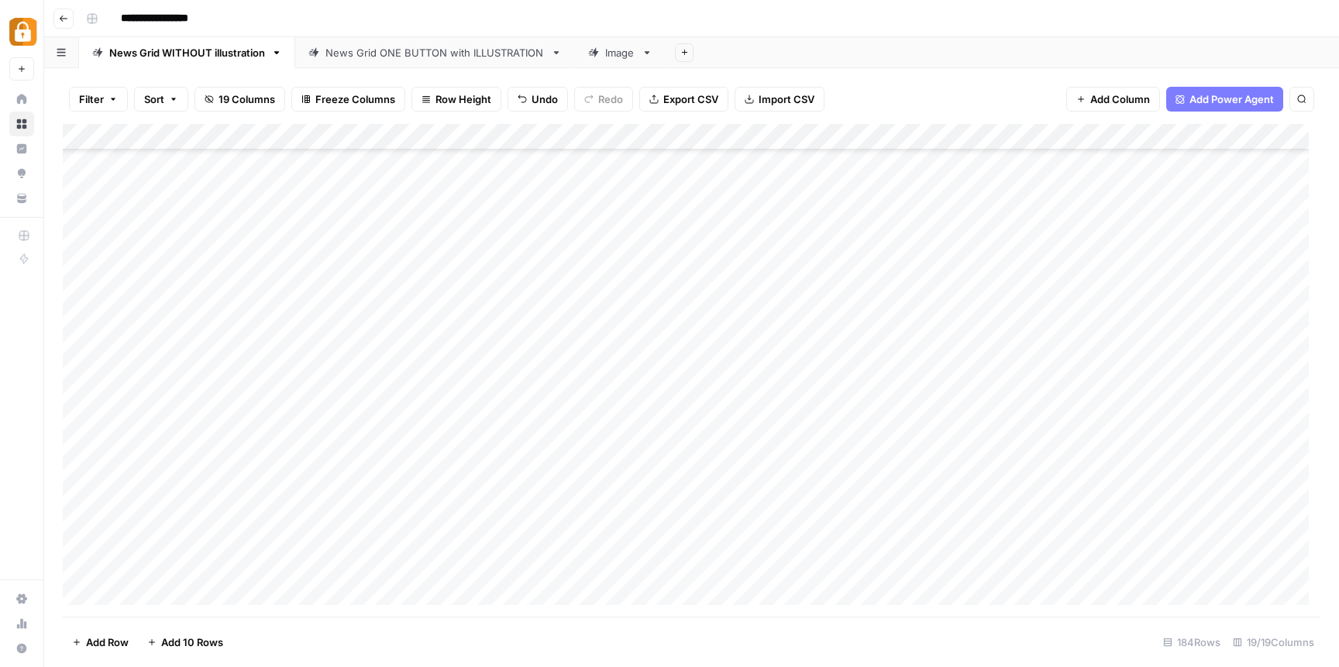
click at [827, 384] on div "Add Column" at bounding box center [692, 370] width 1258 height 493
click at [829, 354] on div "Add Column" at bounding box center [692, 370] width 1258 height 493
drag, startPoint x: 892, startPoint y: 357, endPoint x: 984, endPoint y: 358, distance: 92.2
click at [984, 358] on div "Add Column" at bounding box center [692, 370] width 1258 height 493
drag, startPoint x: 1077, startPoint y: 368, endPoint x: 1077, endPoint y: 380, distance: 11.6
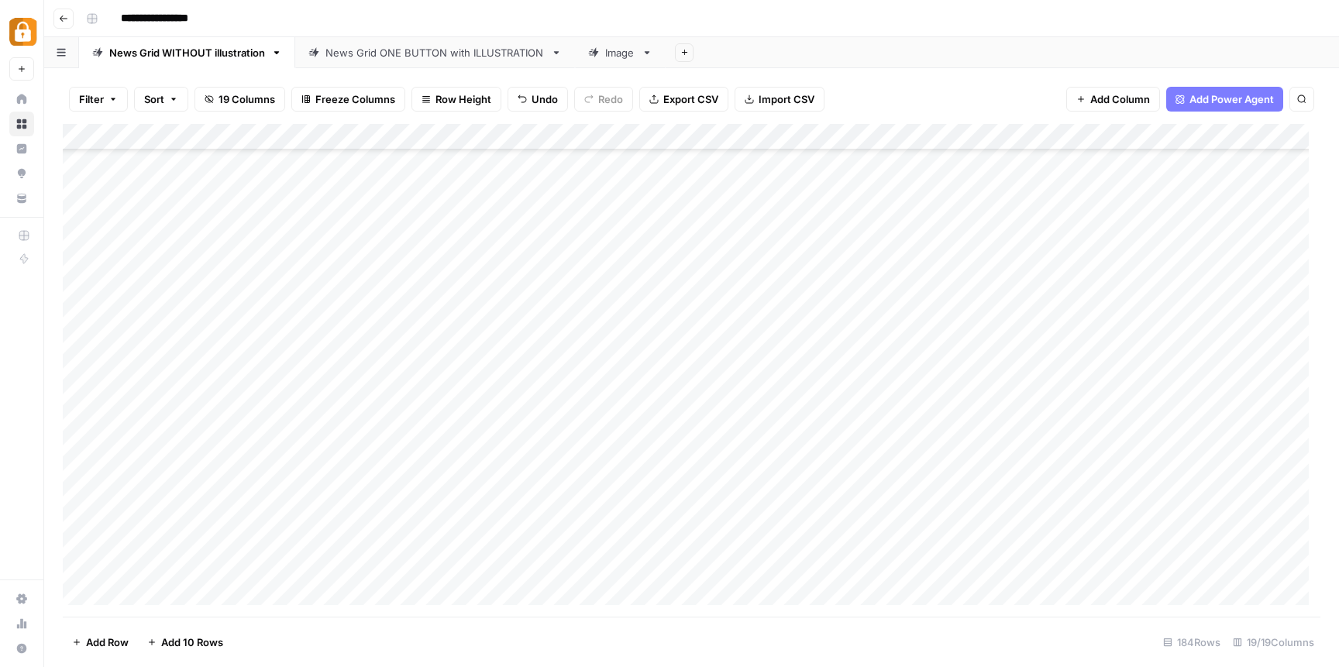
click at [1077, 380] on div "Add Column" at bounding box center [692, 370] width 1258 height 493
click at [412, 360] on div "Add Column" at bounding box center [692, 370] width 1258 height 493
drag, startPoint x: 165, startPoint y: 356, endPoint x: 405, endPoint y: 356, distance: 239.5
click at [405, 356] on div "Add Column" at bounding box center [692, 370] width 1258 height 493
drag, startPoint x: 474, startPoint y: 367, endPoint x: 474, endPoint y: 378, distance: 10.8
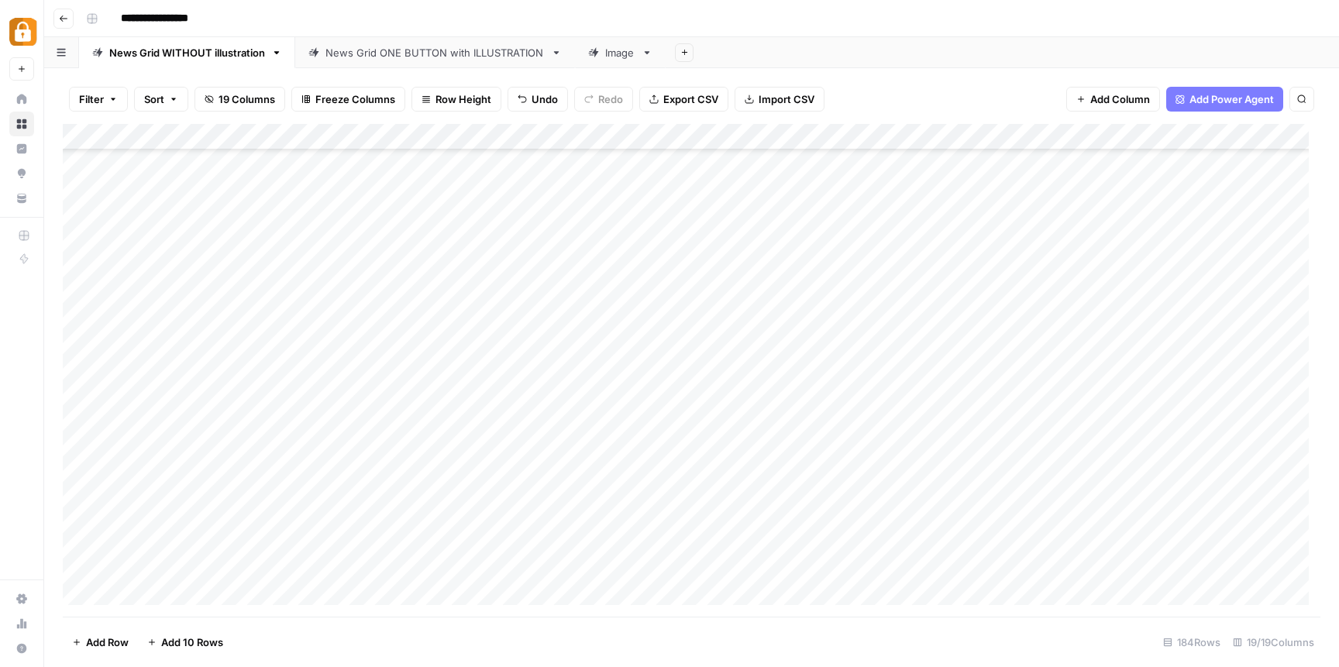
click at [474, 378] on div "Add Column" at bounding box center [692, 370] width 1258 height 493
click at [533, 415] on div "Add Column" at bounding box center [692, 370] width 1258 height 493
click at [1115, 385] on div "Add Column" at bounding box center [692, 370] width 1258 height 493
click at [1144, 387] on div "Add Column" at bounding box center [692, 370] width 1258 height 493
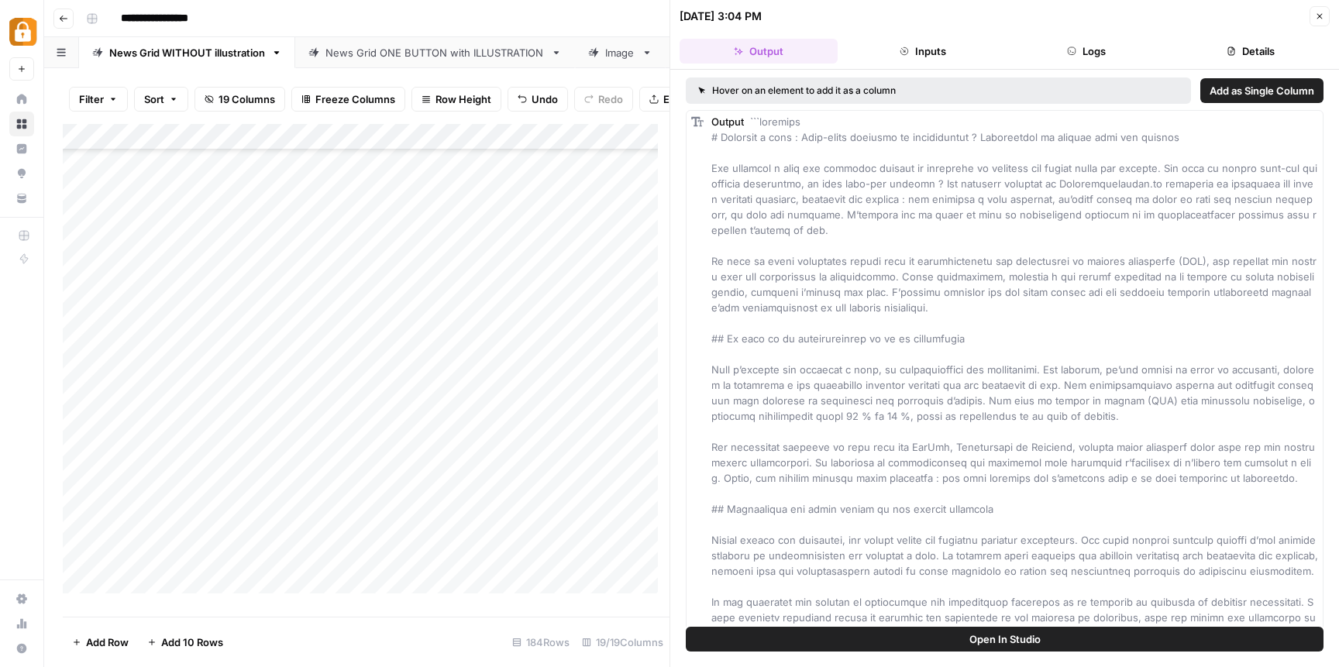
click at [470, 397] on div "Add Column" at bounding box center [366, 364] width 607 height 481
drag, startPoint x: 470, startPoint y: 397, endPoint x: 491, endPoint y: 400, distance: 21.2
click at [491, 400] on textarea "**********" at bounding box center [458, 397] width 248 height 22
click at [547, 506] on div "Add Column" at bounding box center [366, 364] width 607 height 481
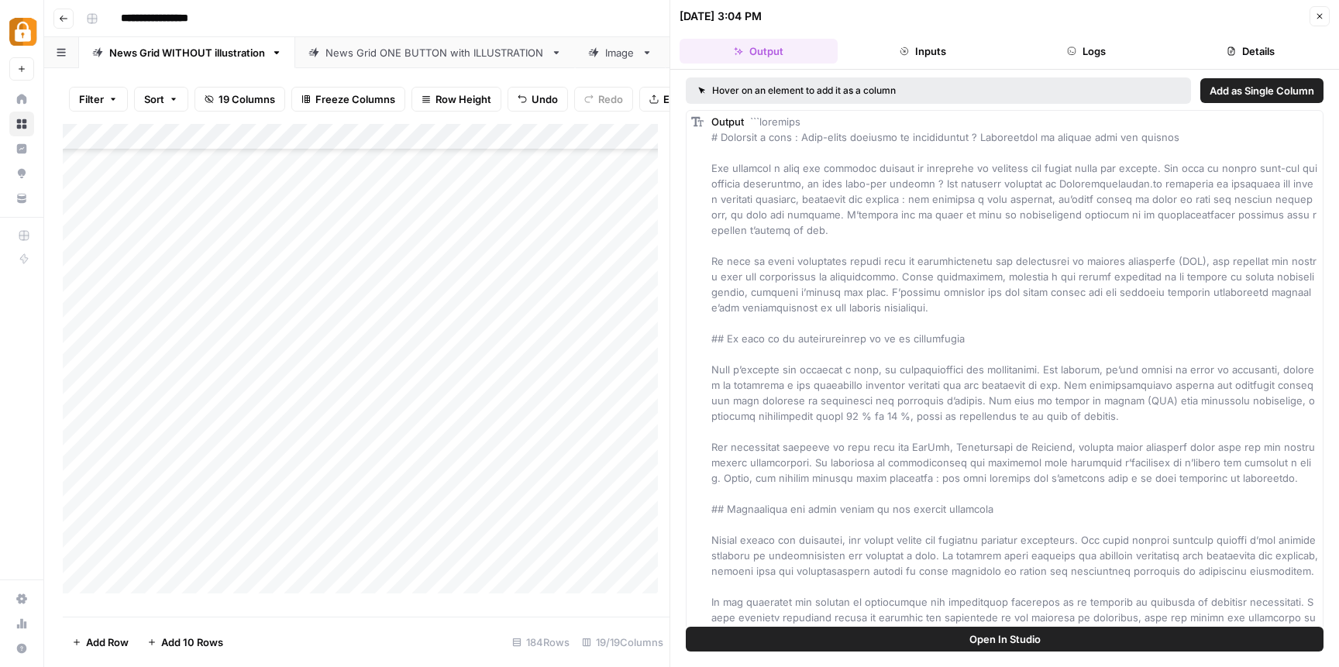
click at [550, 399] on div "Add Column" at bounding box center [366, 364] width 607 height 481
click at [1321, 16] on icon "button" at bounding box center [1319, 16] width 9 height 9
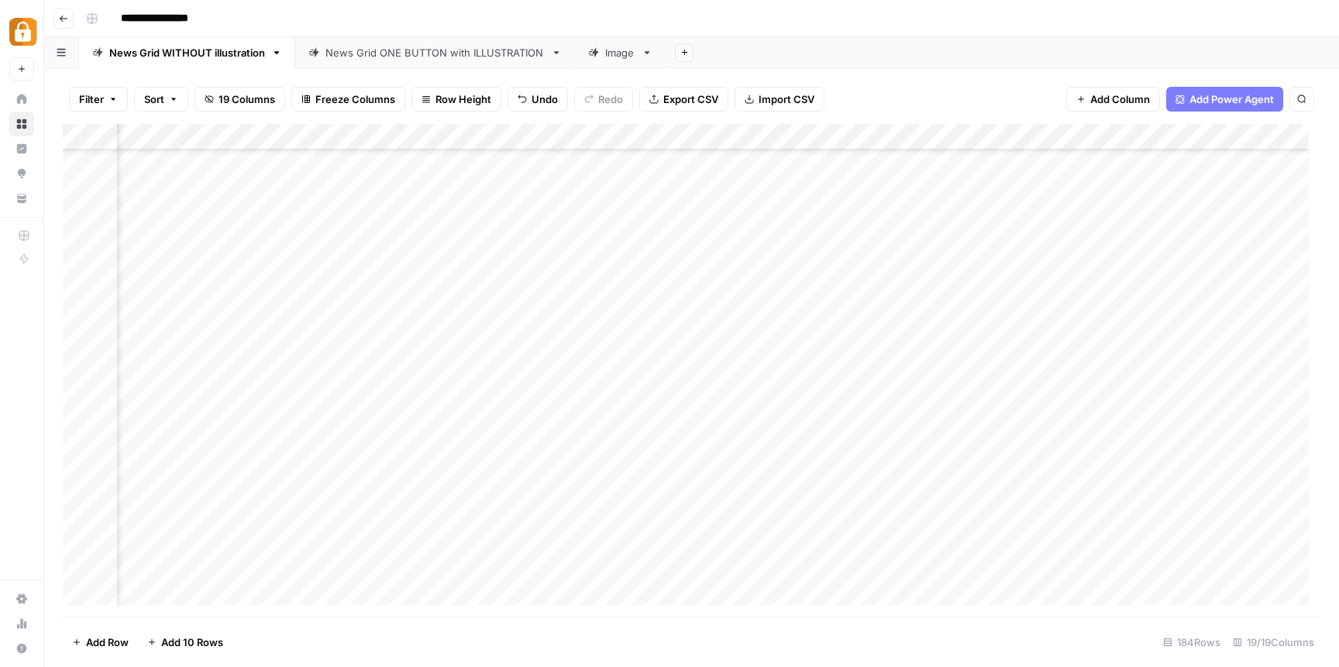
scroll to position [3889, 1074]
click at [350, 385] on div "Add Column" at bounding box center [692, 370] width 1258 height 493
click at [625, 387] on div "Add Column" at bounding box center [692, 370] width 1258 height 493
click at [911, 384] on div "Add Column" at bounding box center [692, 370] width 1258 height 493
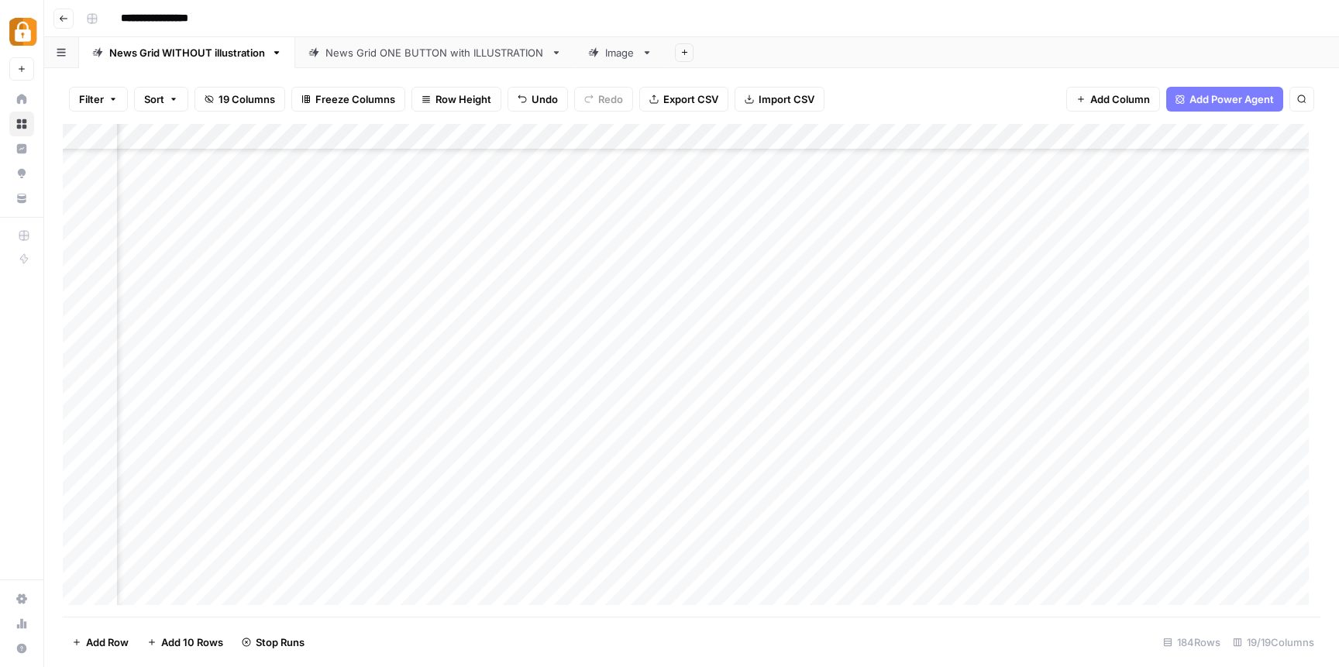
click at [910, 384] on div "Add Column" at bounding box center [692, 370] width 1258 height 493
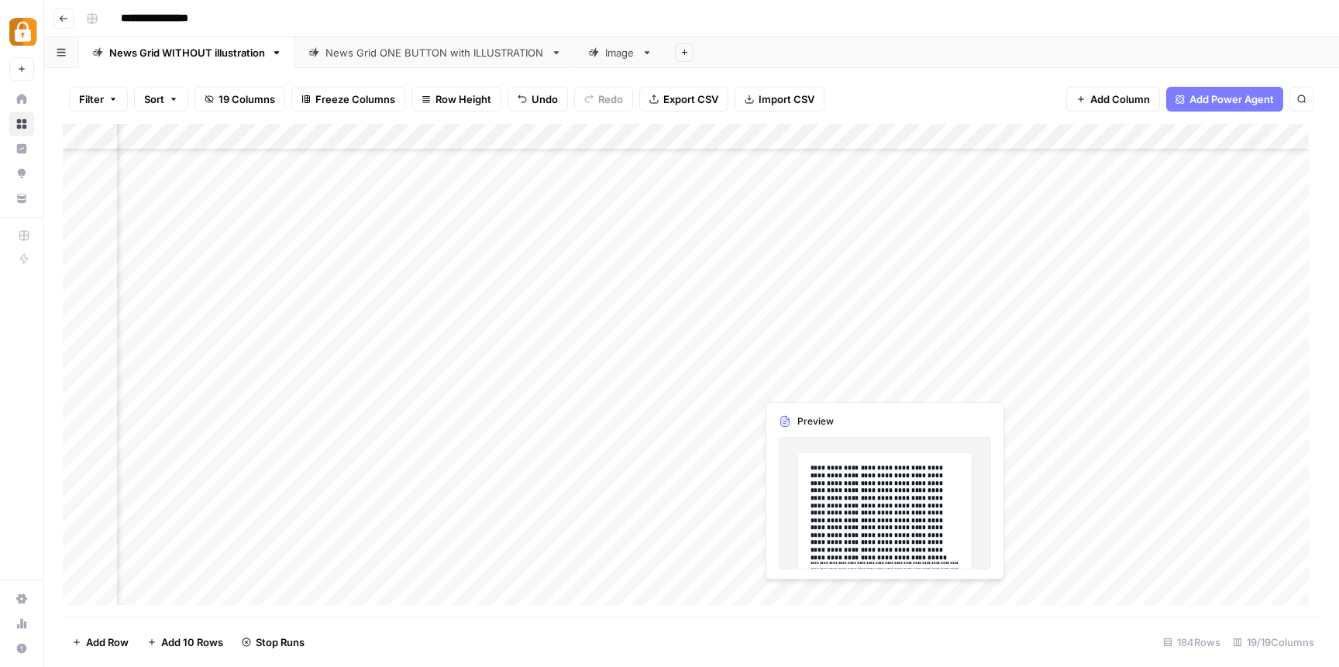
click at [849, 501] on div "Add Column" at bounding box center [692, 370] width 1258 height 493
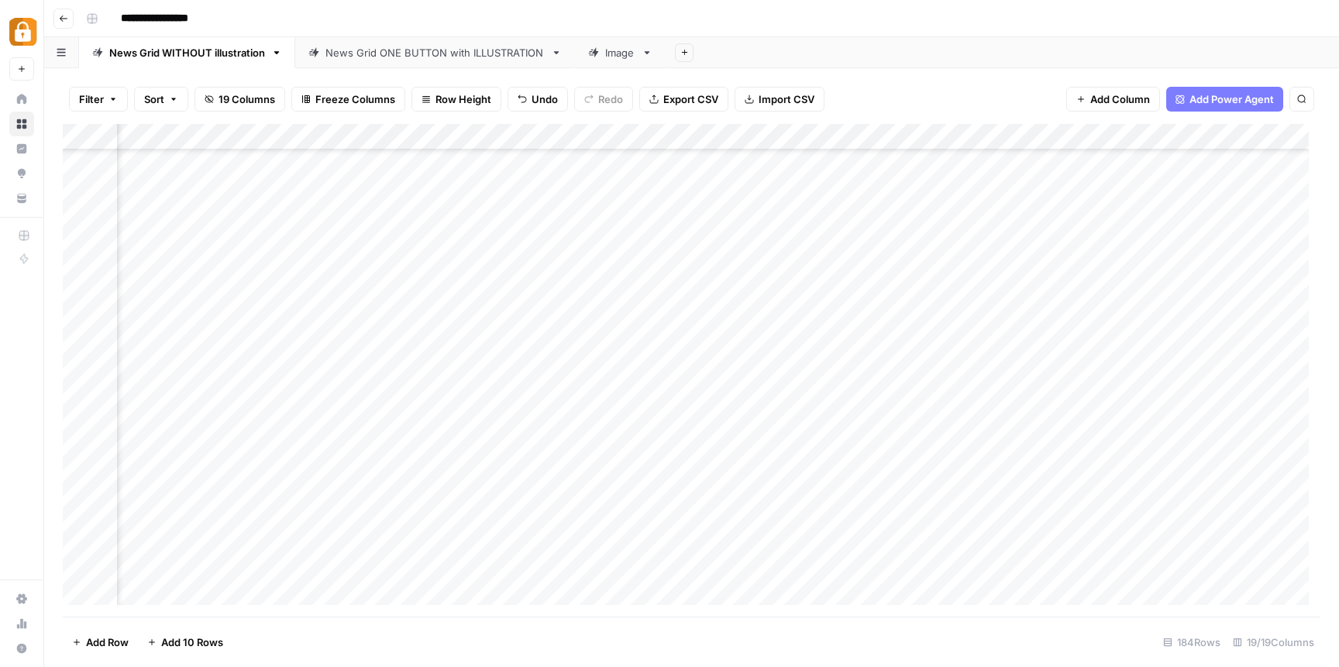
click at [828, 374] on div "Add Column" at bounding box center [692, 370] width 1258 height 493
click at [882, 381] on div "Add Column" at bounding box center [692, 370] width 1258 height 493
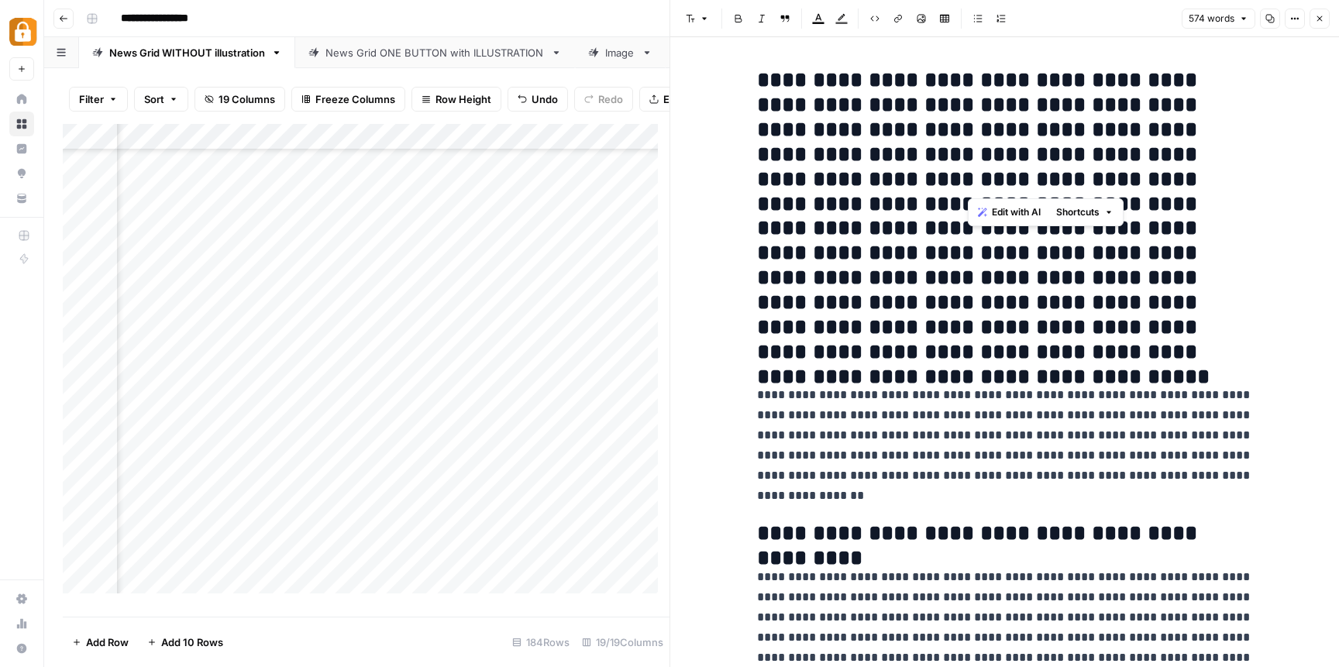
drag, startPoint x: 971, startPoint y: 178, endPoint x: 1202, endPoint y: 177, distance: 231.0
click at [1202, 177] on h2 "**********" at bounding box center [1005, 216] width 496 height 297
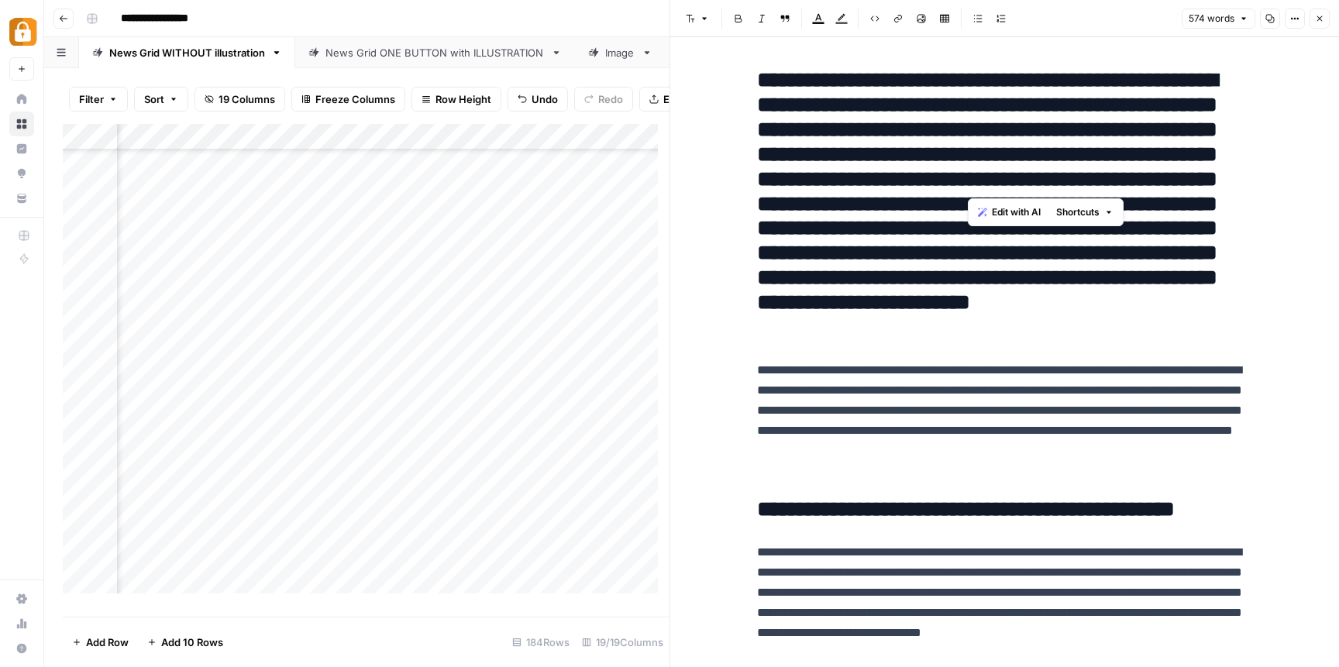
click at [299, 394] on div "Add Column" at bounding box center [366, 364] width 607 height 481
click at [321, 394] on div "Add Column" at bounding box center [366, 364] width 607 height 481
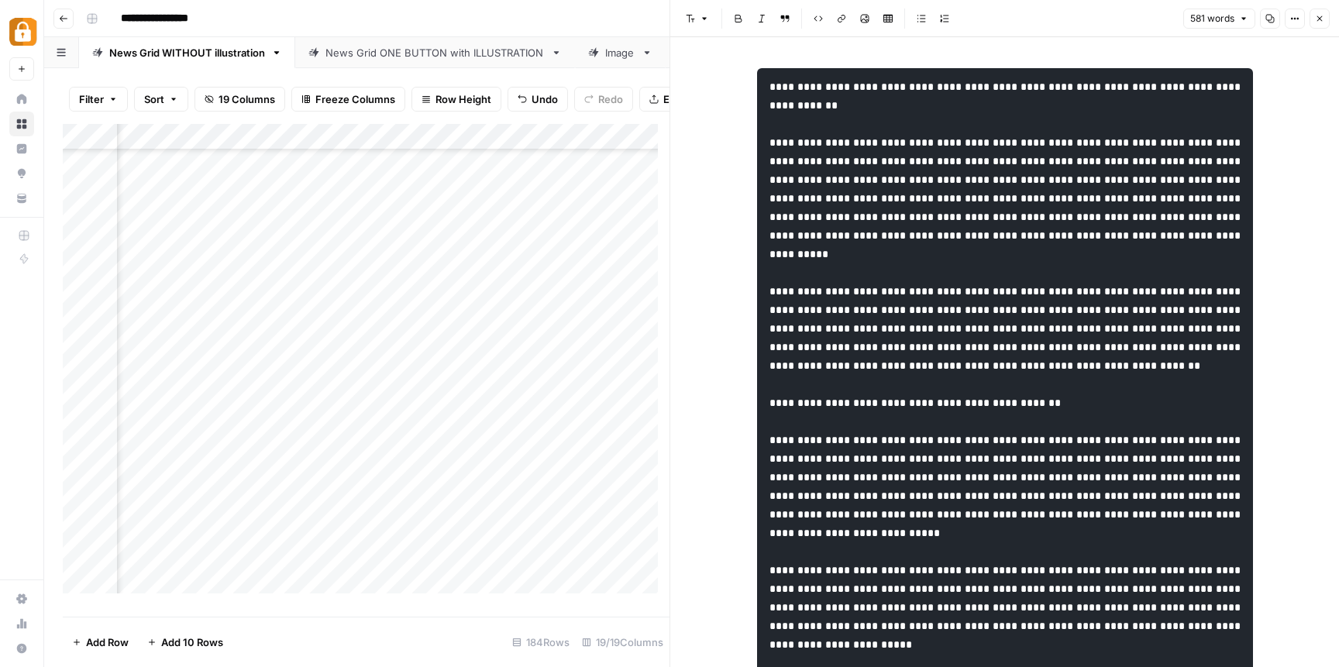
click at [272, 397] on div "Add Column" at bounding box center [366, 364] width 607 height 481
click at [503, 398] on div "Add Column" at bounding box center [366, 364] width 607 height 481
click at [597, 398] on div "Add Column" at bounding box center [366, 364] width 607 height 481
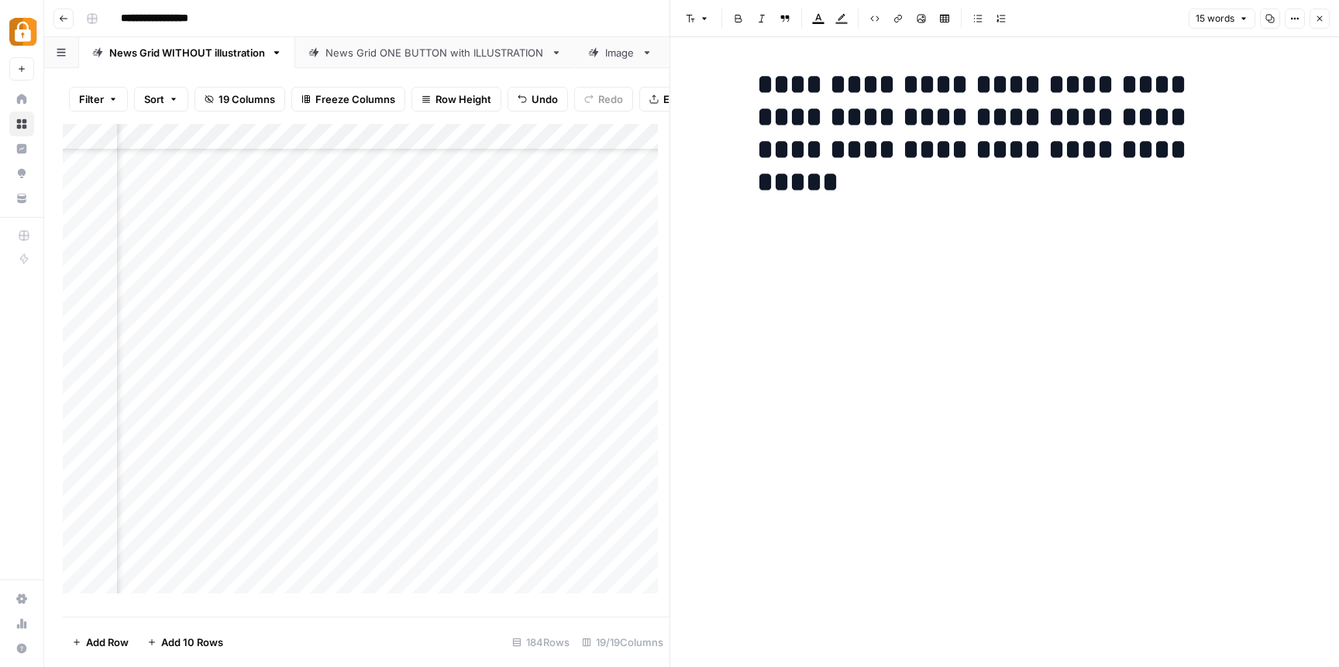
click at [559, 461] on div "Add Column" at bounding box center [366, 364] width 607 height 481
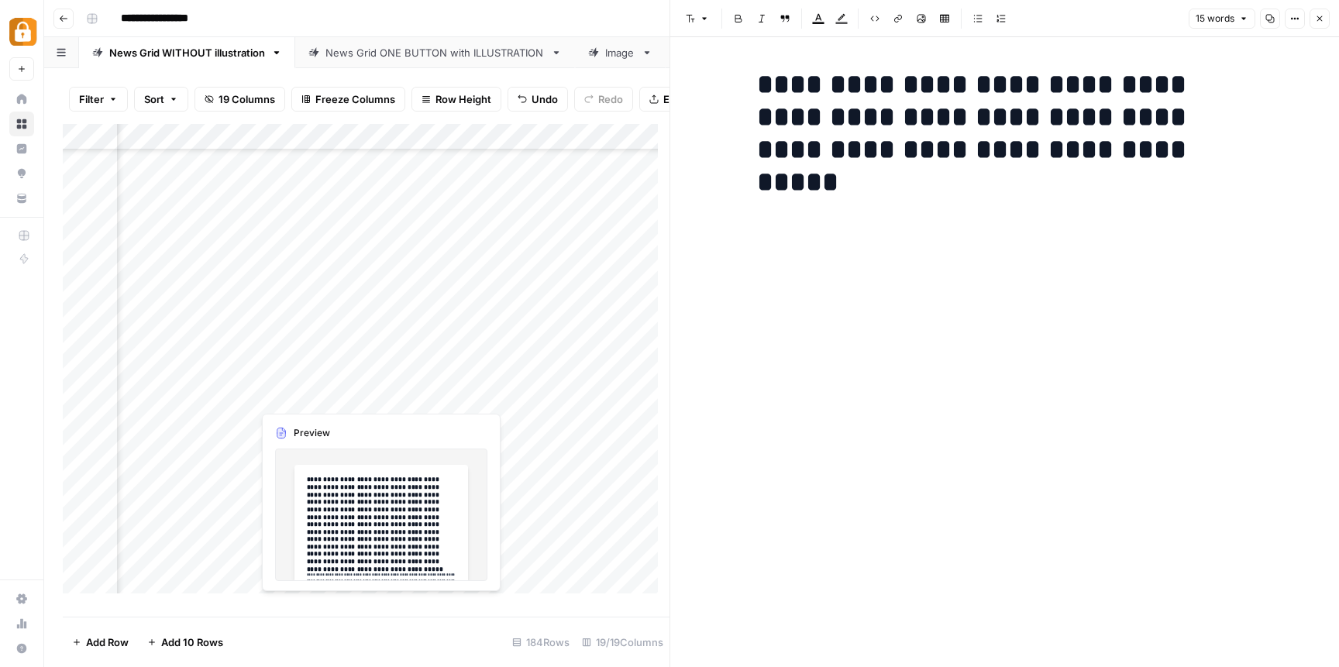
click at [303, 394] on div "Add Column" at bounding box center [366, 364] width 607 height 481
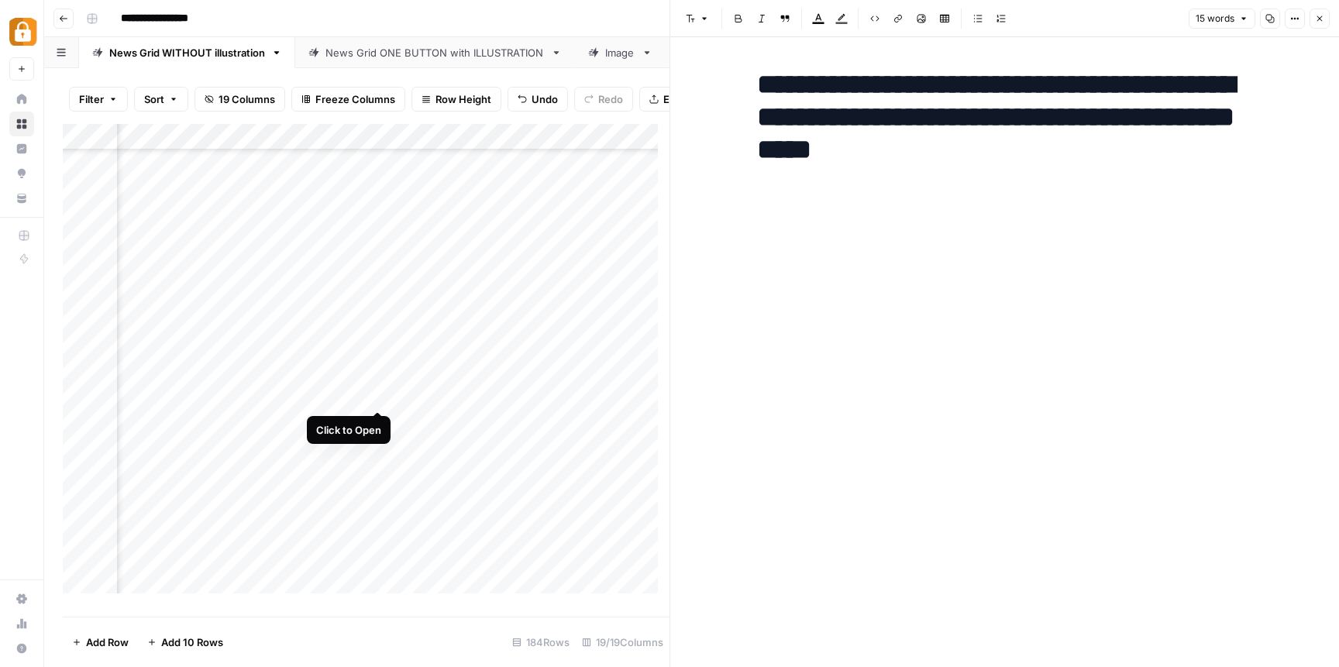
click at [380, 398] on div "Add Column" at bounding box center [366, 364] width 607 height 481
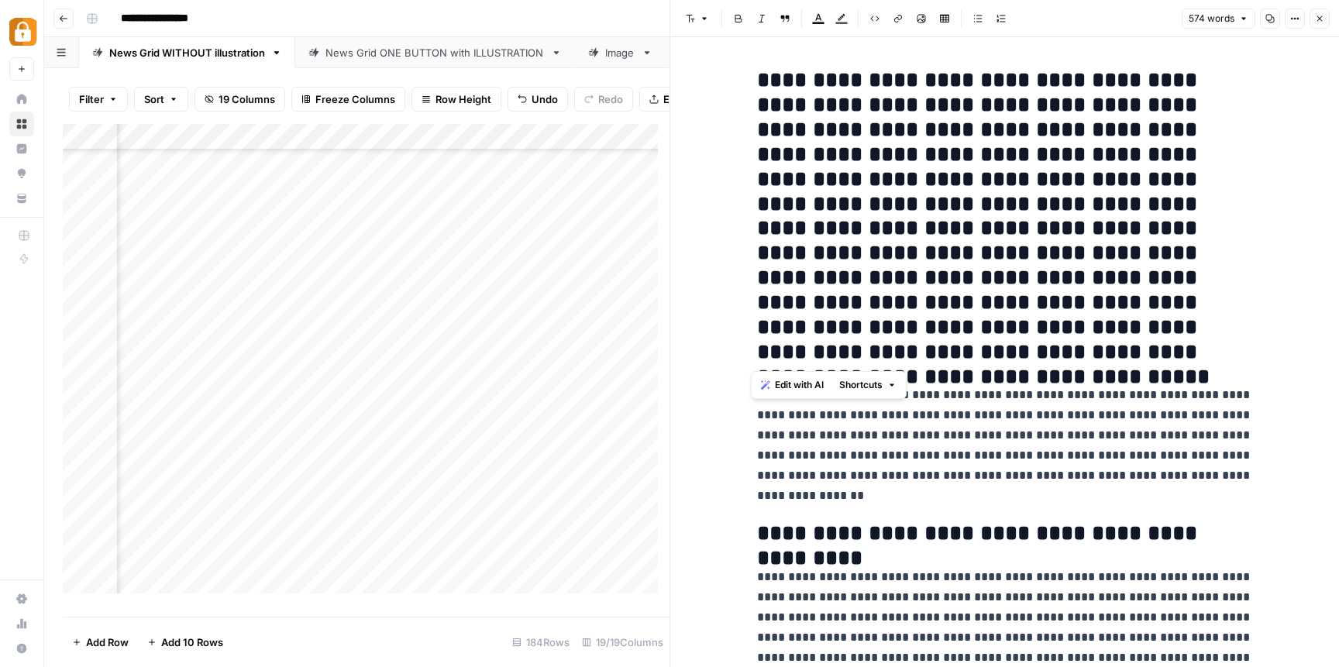
drag, startPoint x: 756, startPoint y: 77, endPoint x: 980, endPoint y: 348, distance: 351.2
click at [980, 348] on h2 "**********" at bounding box center [1005, 216] width 496 height 297
click at [739, 14] on icon "button" at bounding box center [738, 18] width 9 height 9
click at [738, 20] on icon "button" at bounding box center [738, 18] width 9 height 9
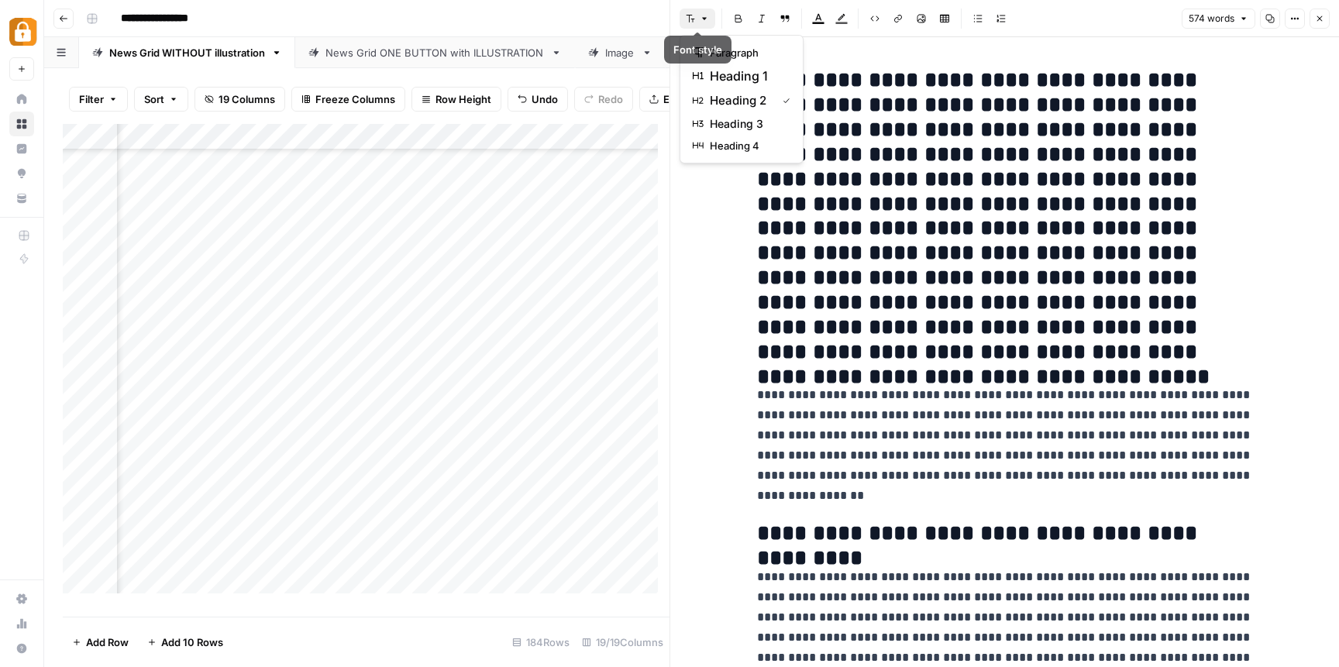
click at [697, 16] on button "Font style" at bounding box center [698, 19] width 36 height 20
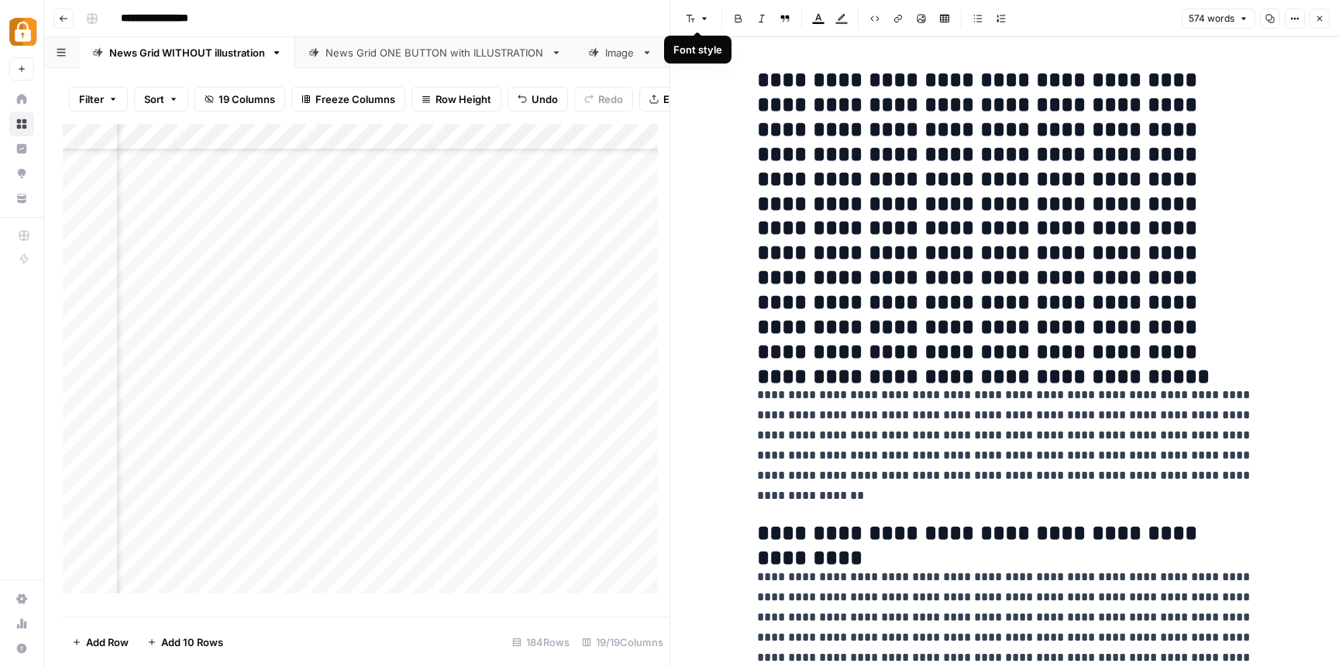
click at [709, 47] on div "Font style" at bounding box center [697, 49] width 49 height 15
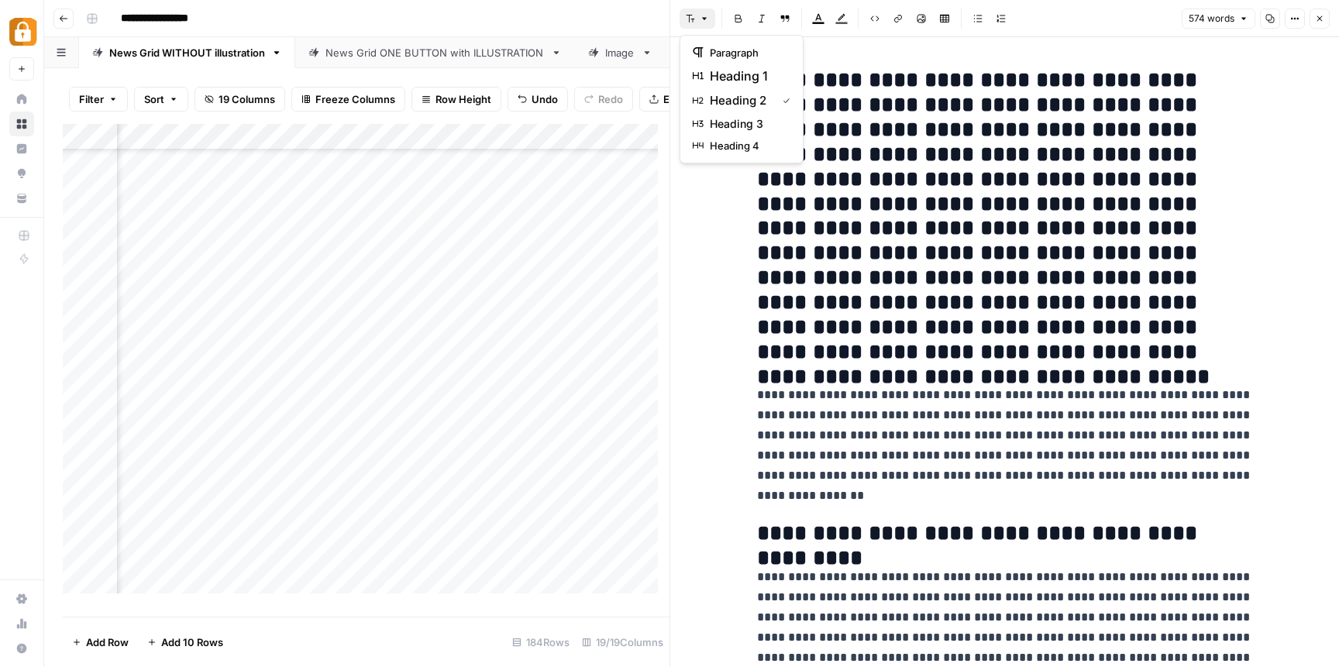
click at [704, 22] on icon "button" at bounding box center [704, 18] width 9 height 9
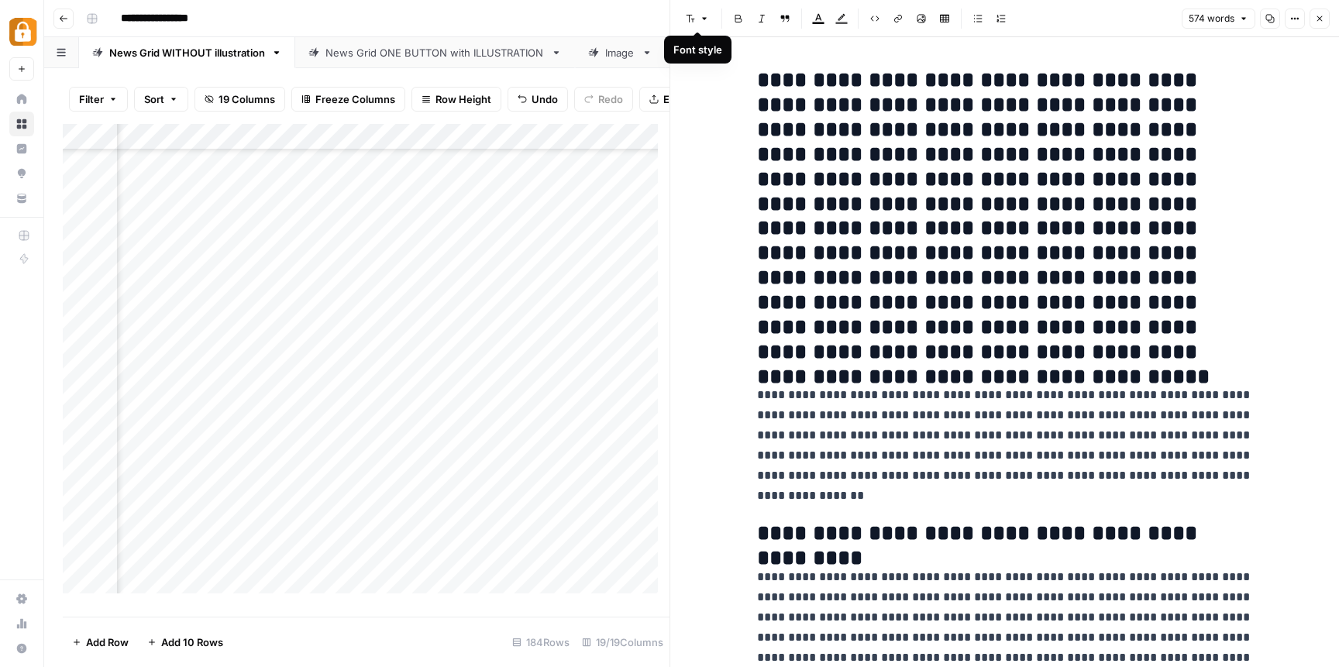
click at [722, 58] on div "Font style" at bounding box center [697, 50] width 67 height 28
click at [708, 16] on icon "button" at bounding box center [704, 18] width 9 height 9
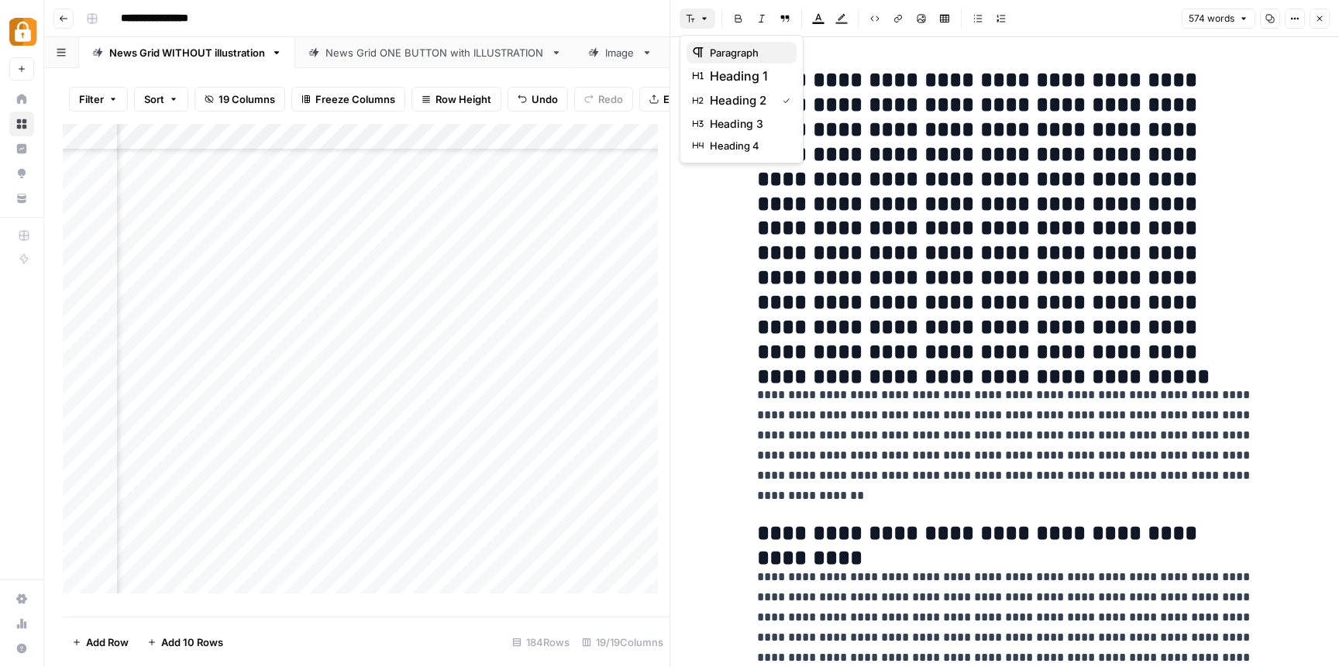
click at [736, 57] on span "paragraph" at bounding box center [747, 52] width 74 height 15
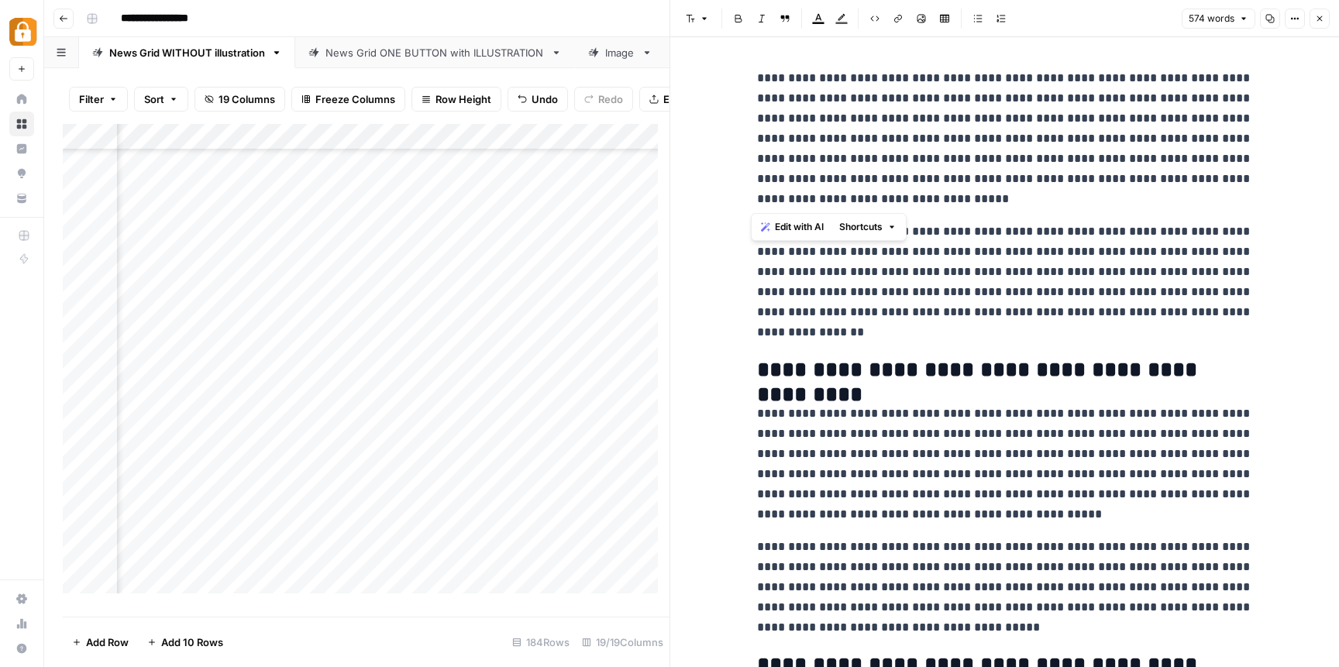
click at [907, 208] on p "**********" at bounding box center [1005, 138] width 496 height 141
drag, startPoint x: 900, startPoint y: 122, endPoint x: 1019, endPoint y: 127, distance: 119.5
click at [1019, 127] on p "**********" at bounding box center [1005, 138] width 496 height 141
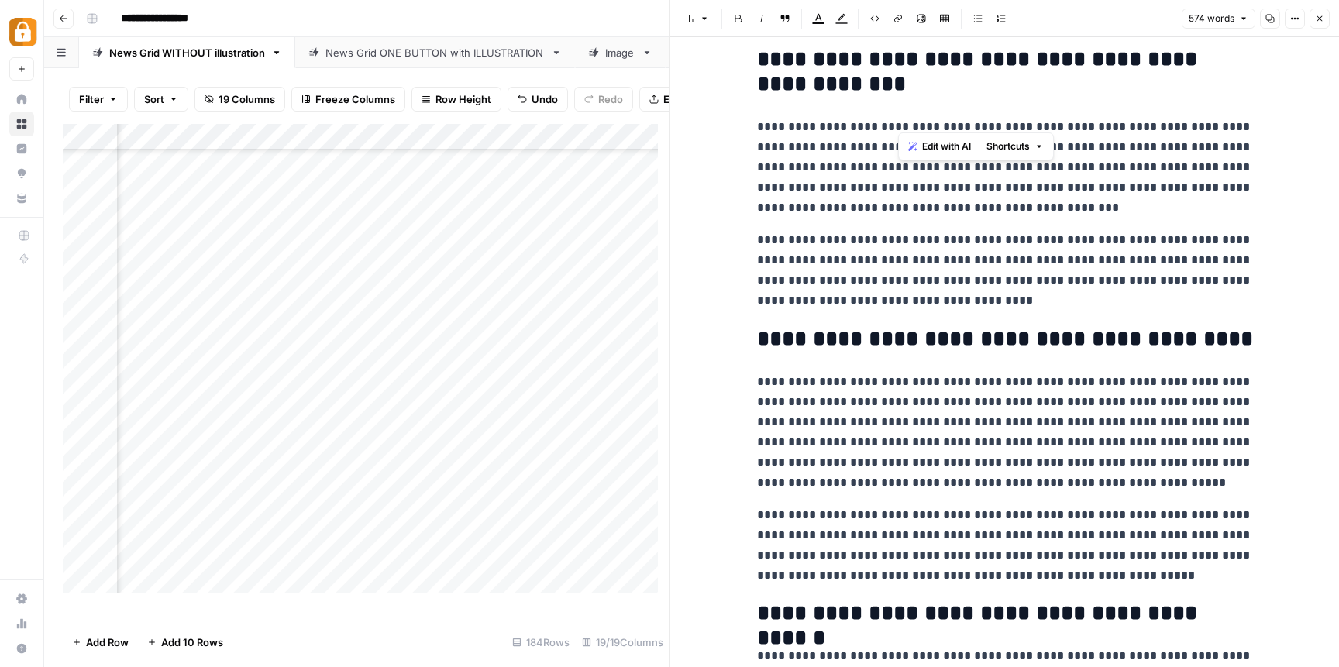
scroll to position [652, 0]
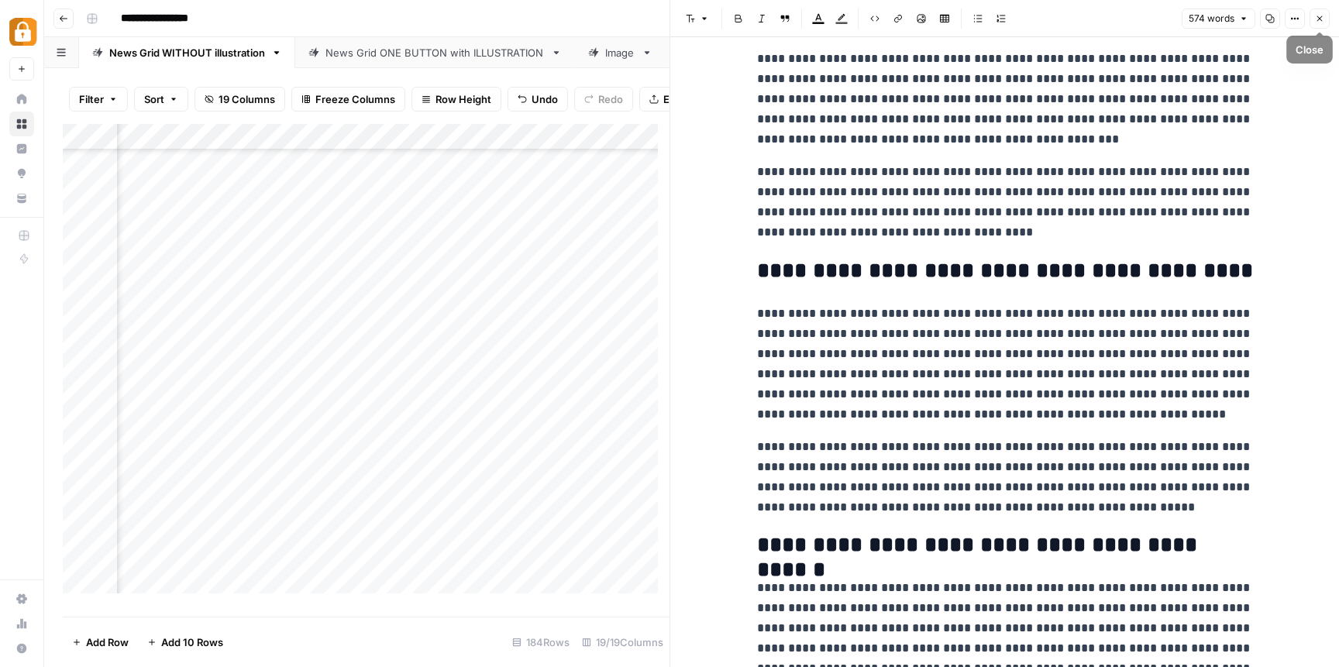
click at [1319, 23] on button "Close" at bounding box center [1320, 19] width 20 height 20
